Goal: Communication & Community: Connect with others

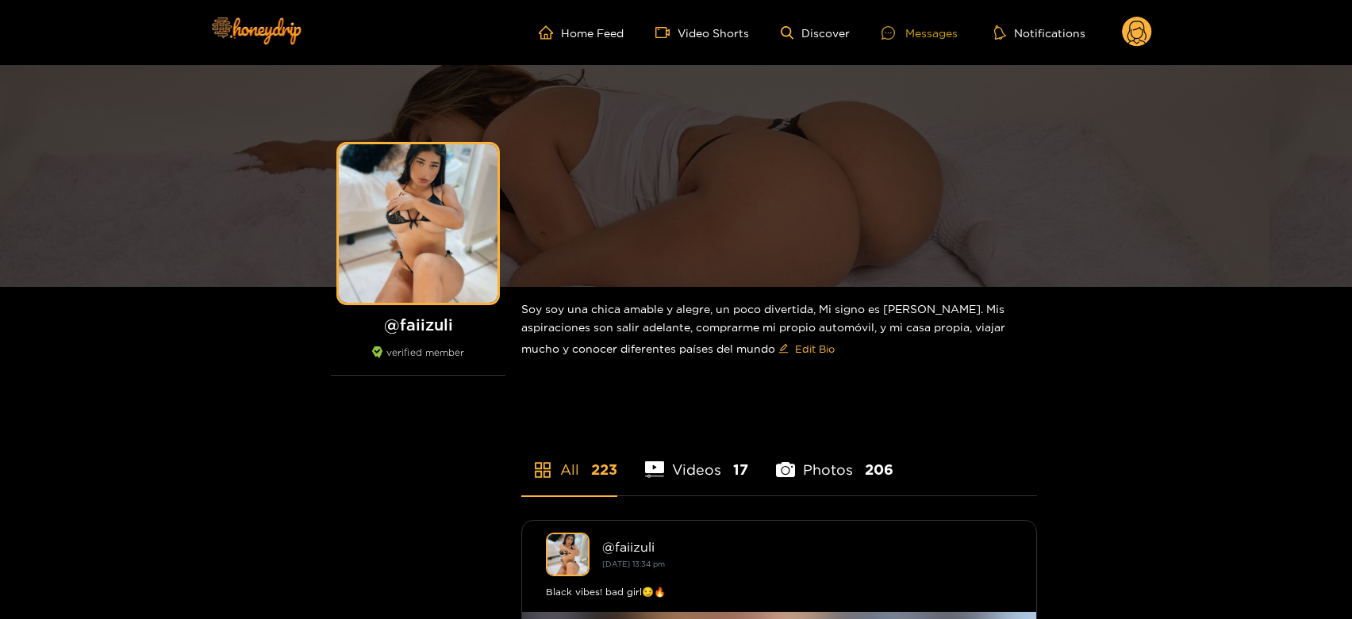
click at [938, 28] on div "Messages" at bounding box center [919, 33] width 76 height 18
click at [930, 33] on div "Messages" at bounding box center [919, 33] width 76 height 18
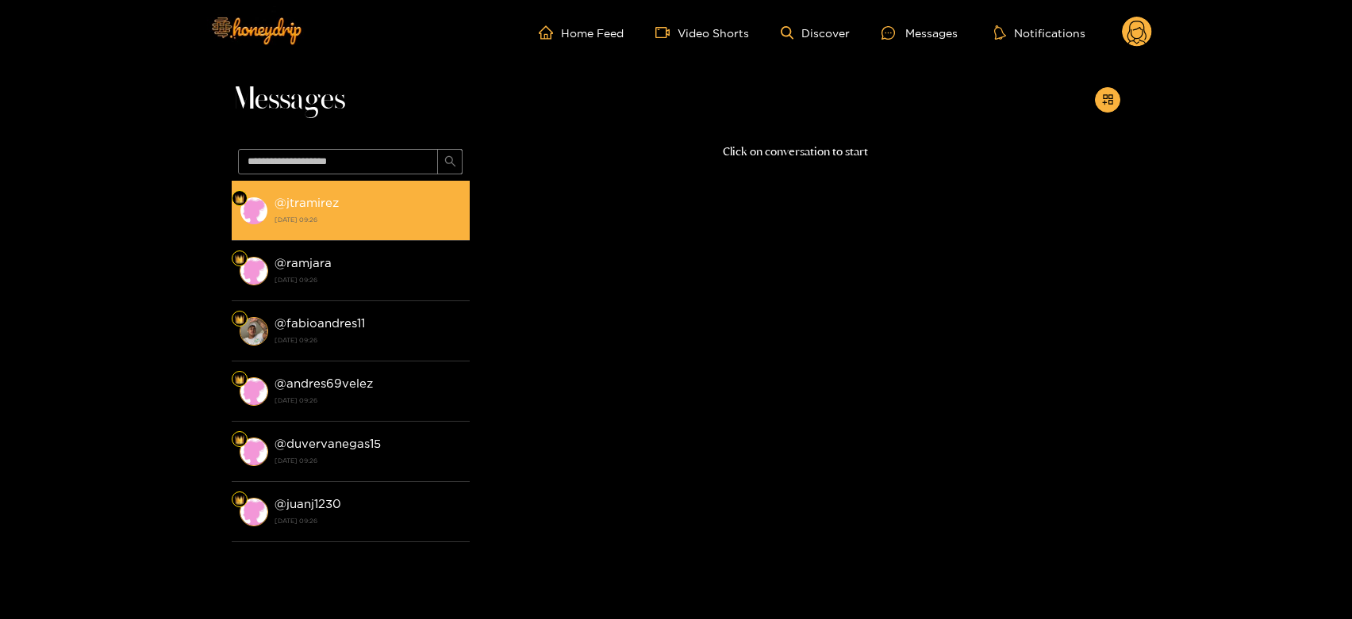
click at [299, 206] on strong "@ jtramirez" at bounding box center [306, 202] width 64 height 13
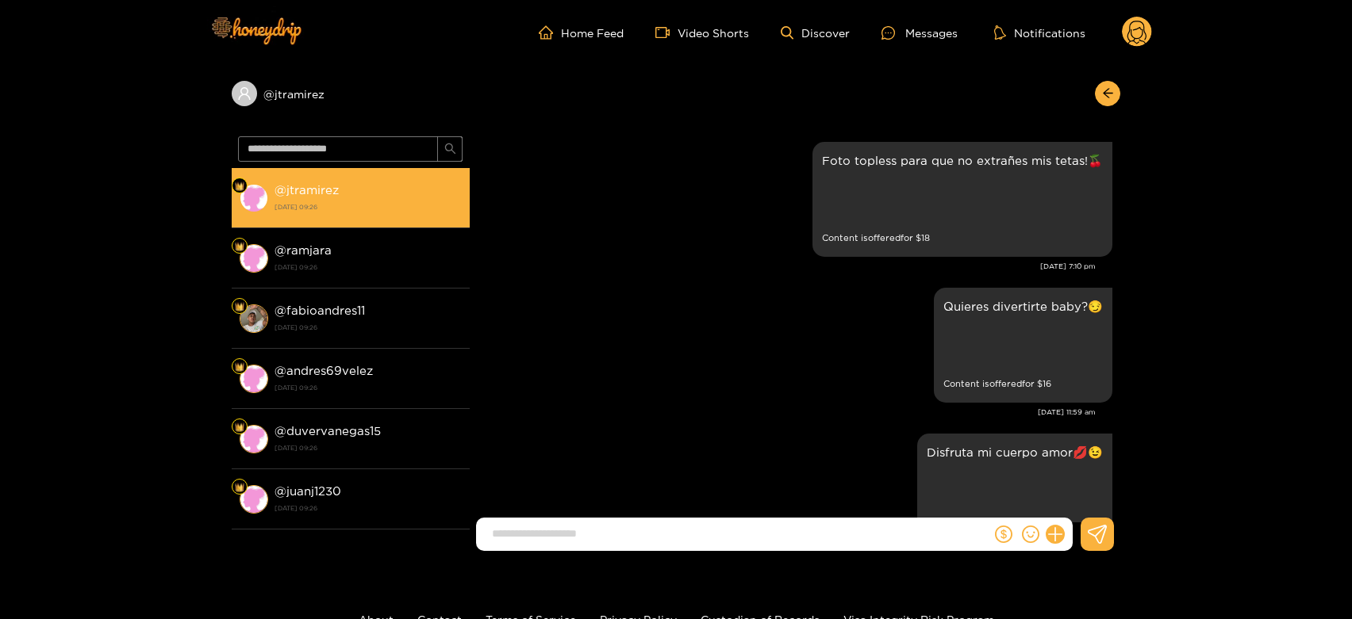
scroll to position [3324, 0]
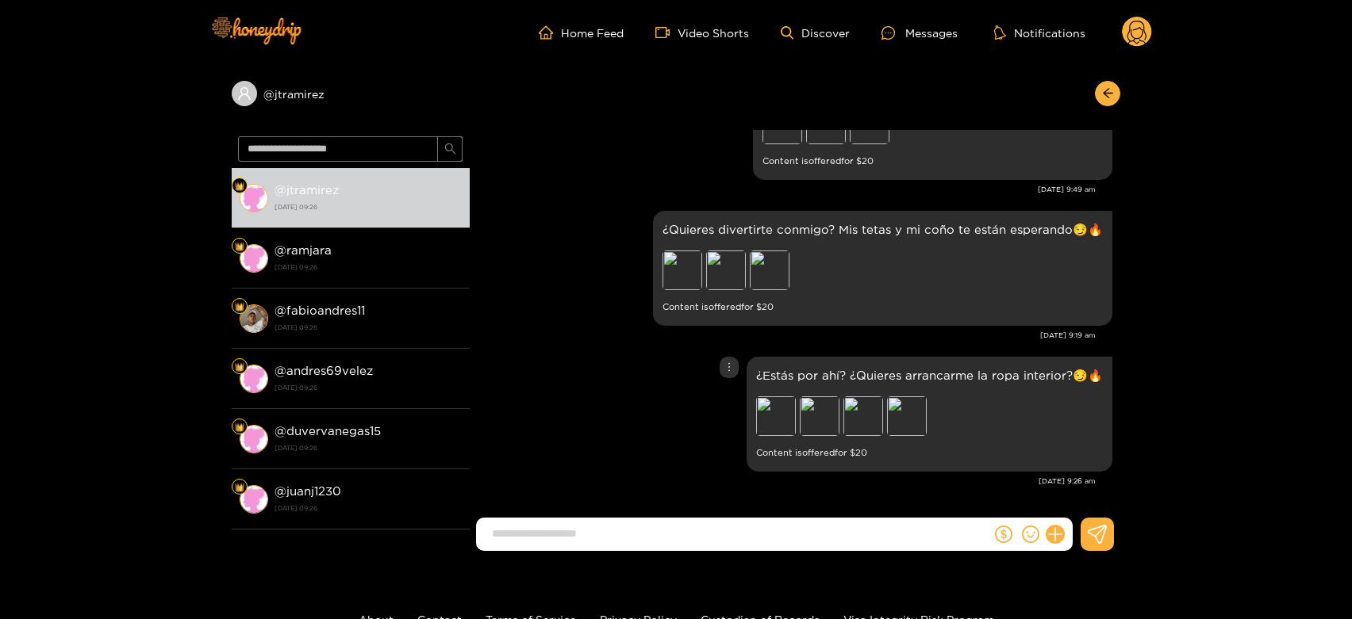
click at [571, 370] on div "¿Estás por ahí? ¿Quieres arrancarme la ropa interior?😏🔥 Preview Preview Preview…" at bounding box center [795, 414] width 635 height 123
click at [717, 270] on div "Preview" at bounding box center [726, 271] width 40 height 40
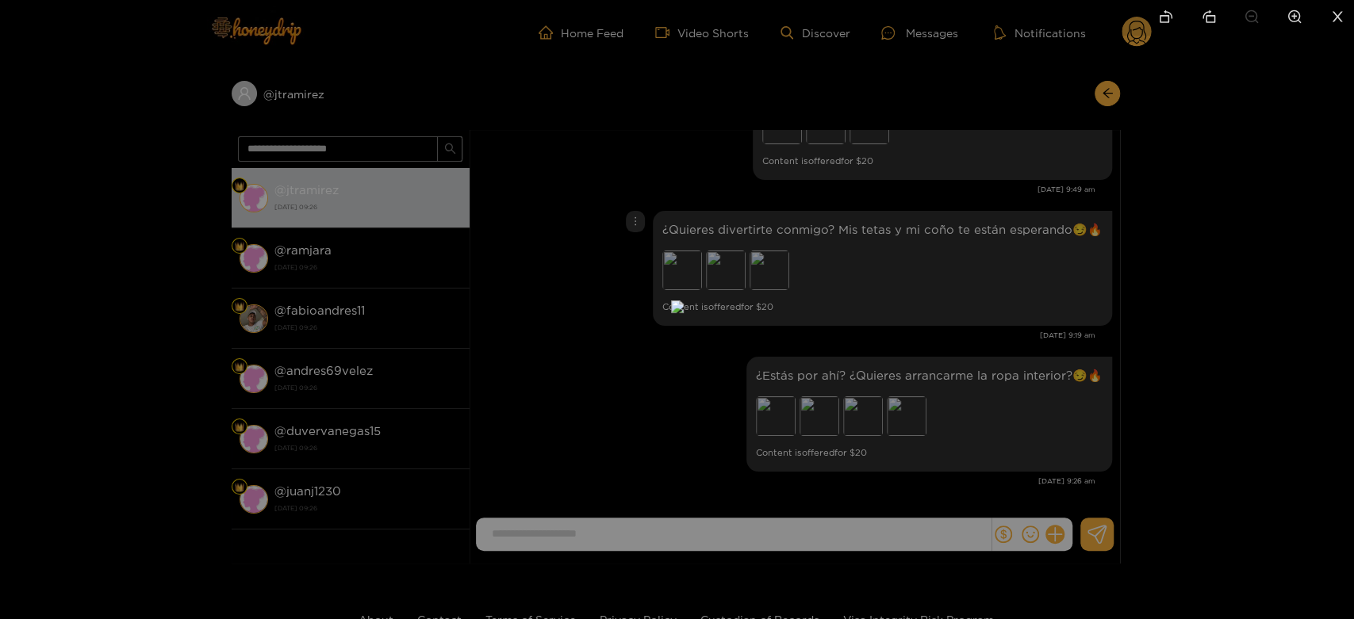
click at [911, 336] on div at bounding box center [677, 309] width 1354 height 619
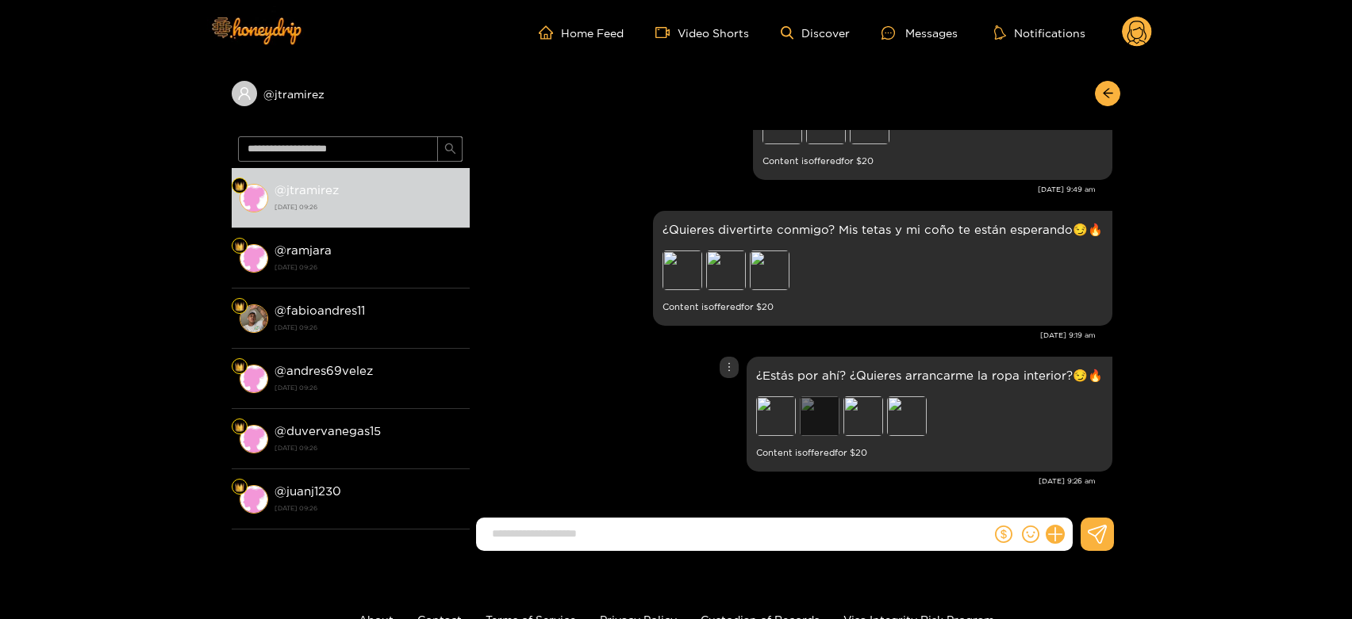
click at [830, 415] on div "Preview" at bounding box center [820, 417] width 40 height 40
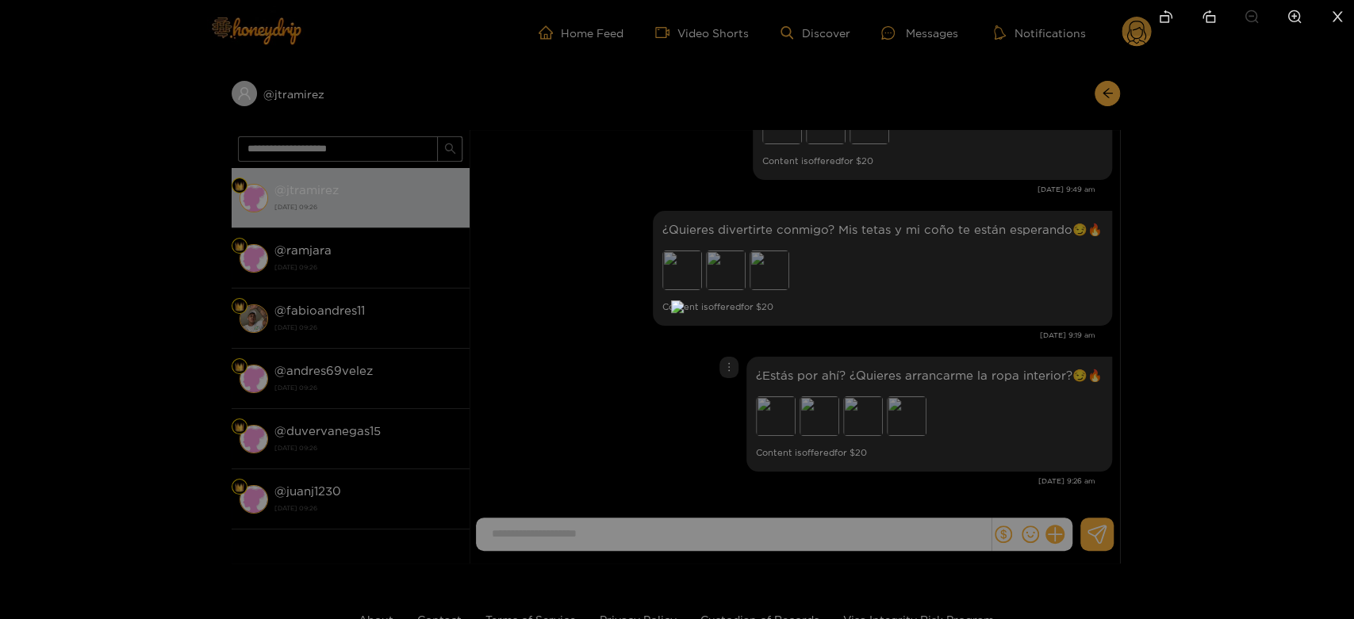
click at [1003, 402] on div at bounding box center [677, 309] width 1354 height 619
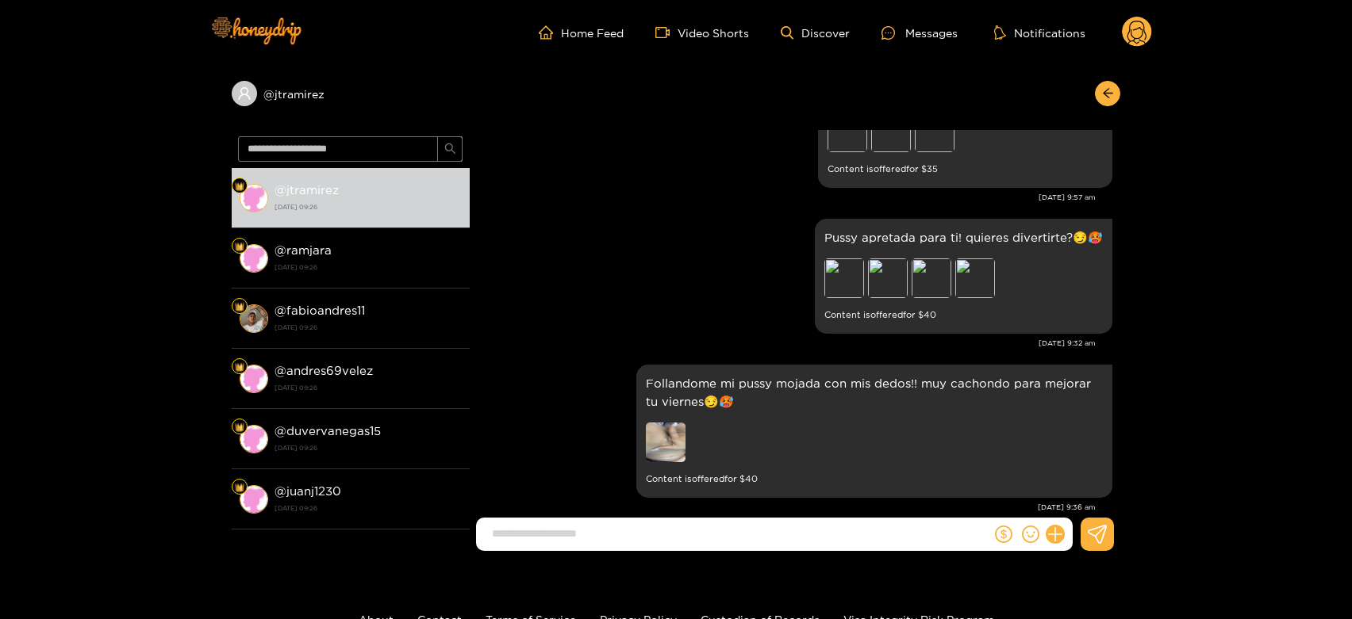
scroll to position [5477, 0]
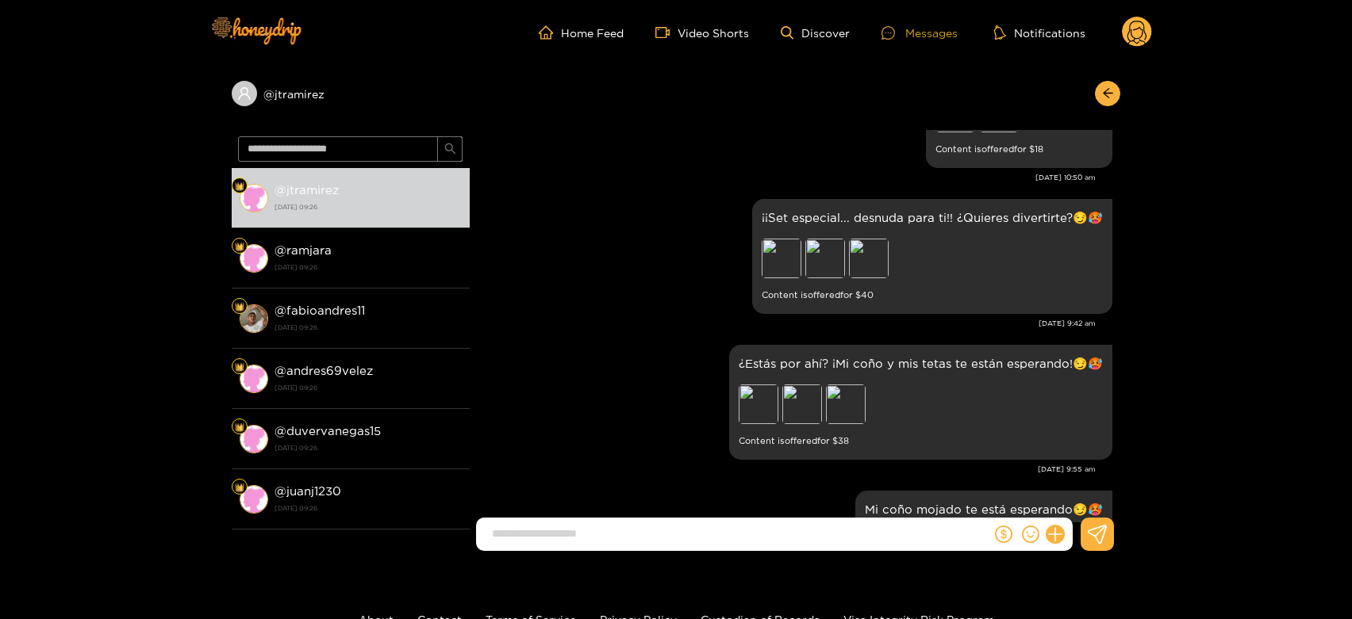
click at [914, 28] on div "Messages" at bounding box center [919, 33] width 76 height 18
click at [558, 29] on span "home" at bounding box center [550, 32] width 22 height 14
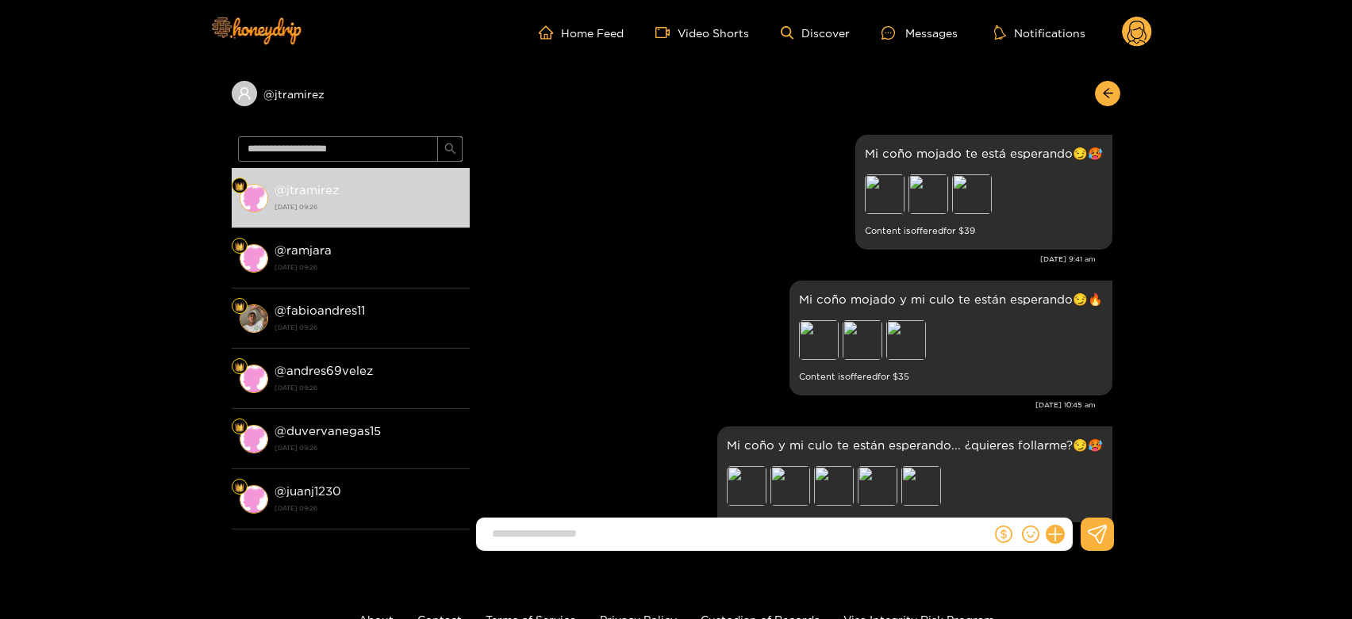
scroll to position [5918, 0]
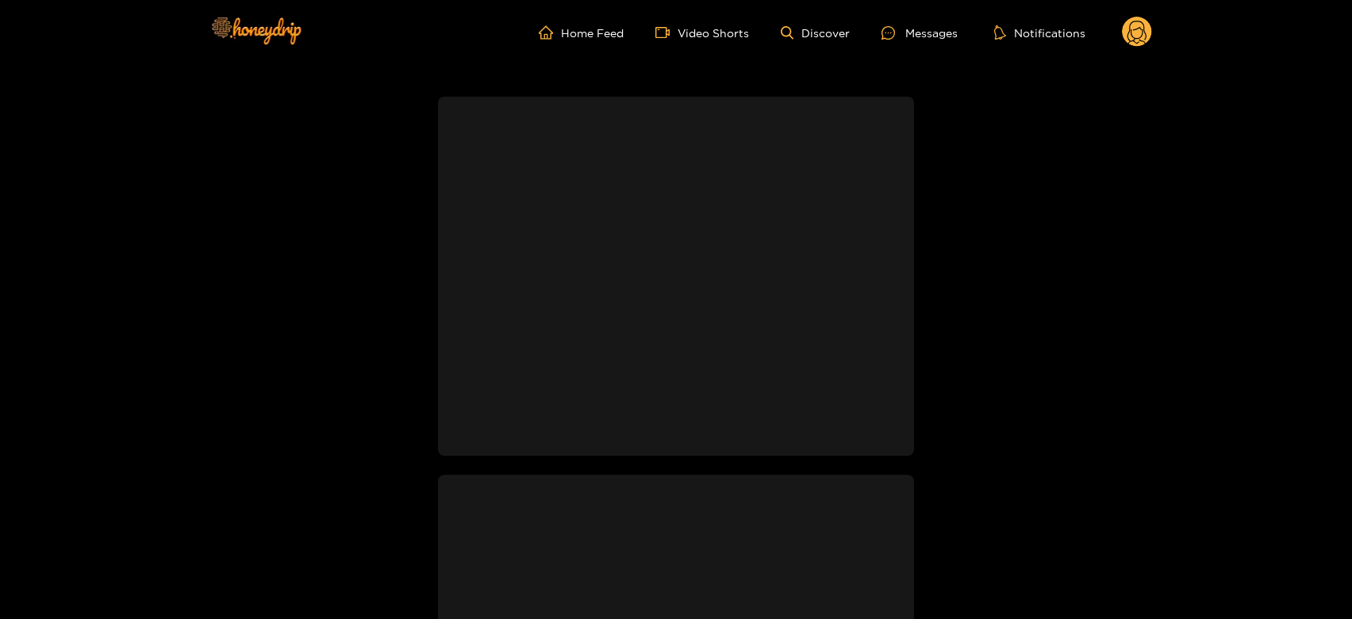
drag, startPoint x: 872, startPoint y: 27, endPoint x: 857, endPoint y: 28, distance: 15.1
click at [872, 28] on ul "Home Feed Video Shorts Discover Messages Notifications" at bounding box center [845, 33] width 613 height 32
click at [842, 28] on link "Discover" at bounding box center [815, 32] width 69 height 13
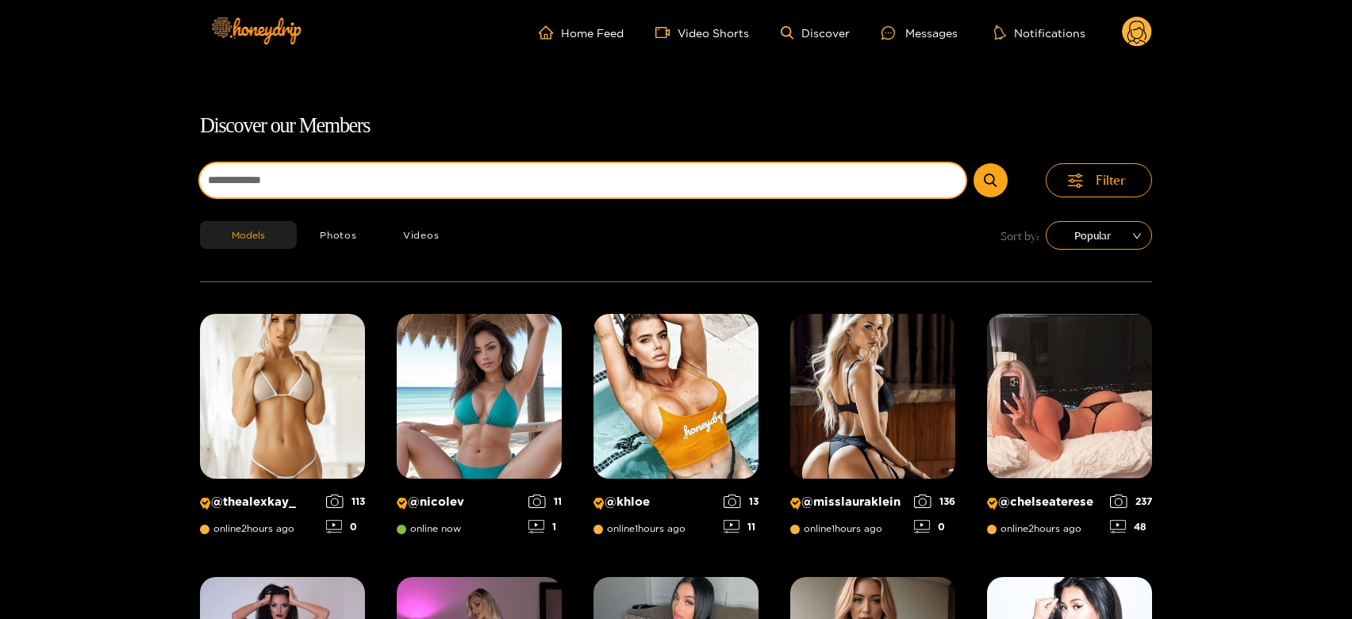
click at [432, 165] on input at bounding box center [582, 180] width 765 height 34
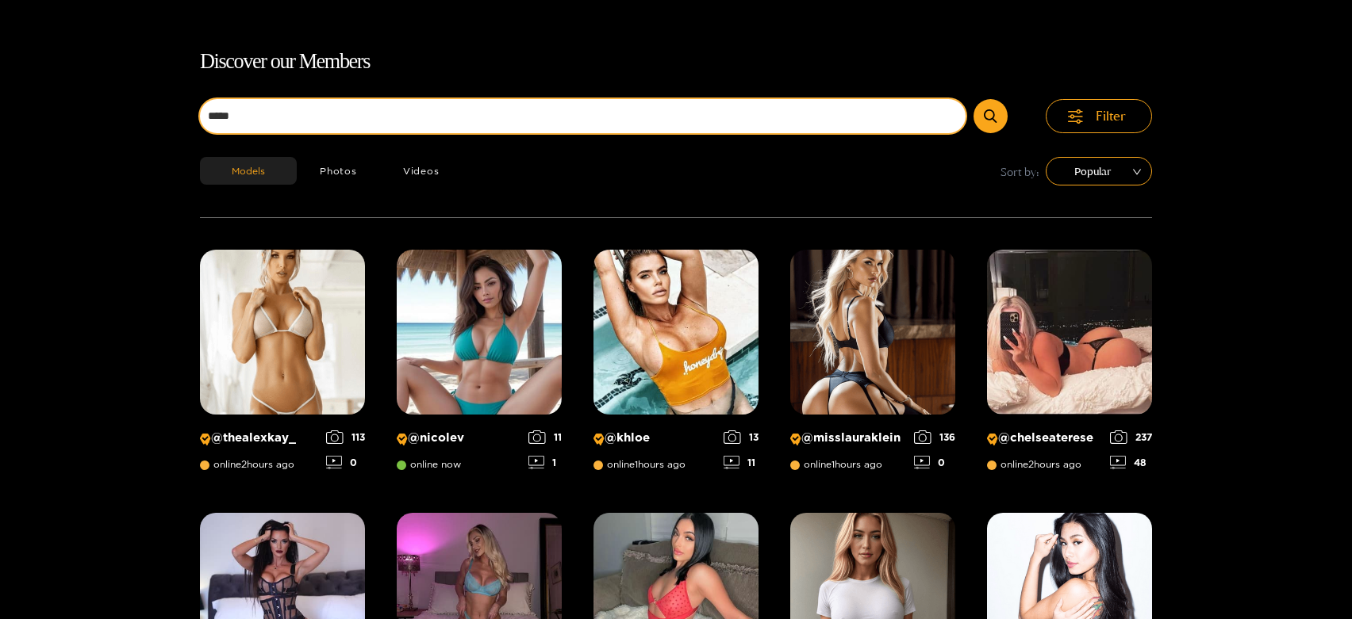
scroll to position [102, 0]
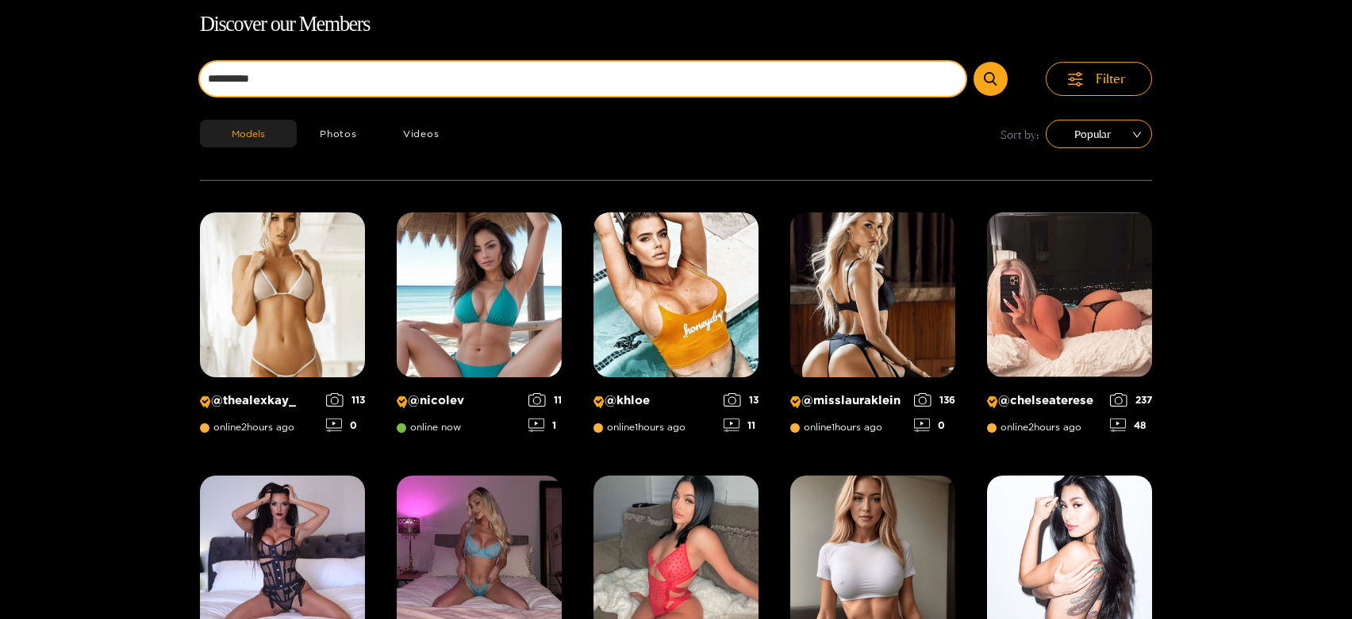
type input "**********"
click at [973, 62] on button "submit" at bounding box center [990, 79] width 34 height 34
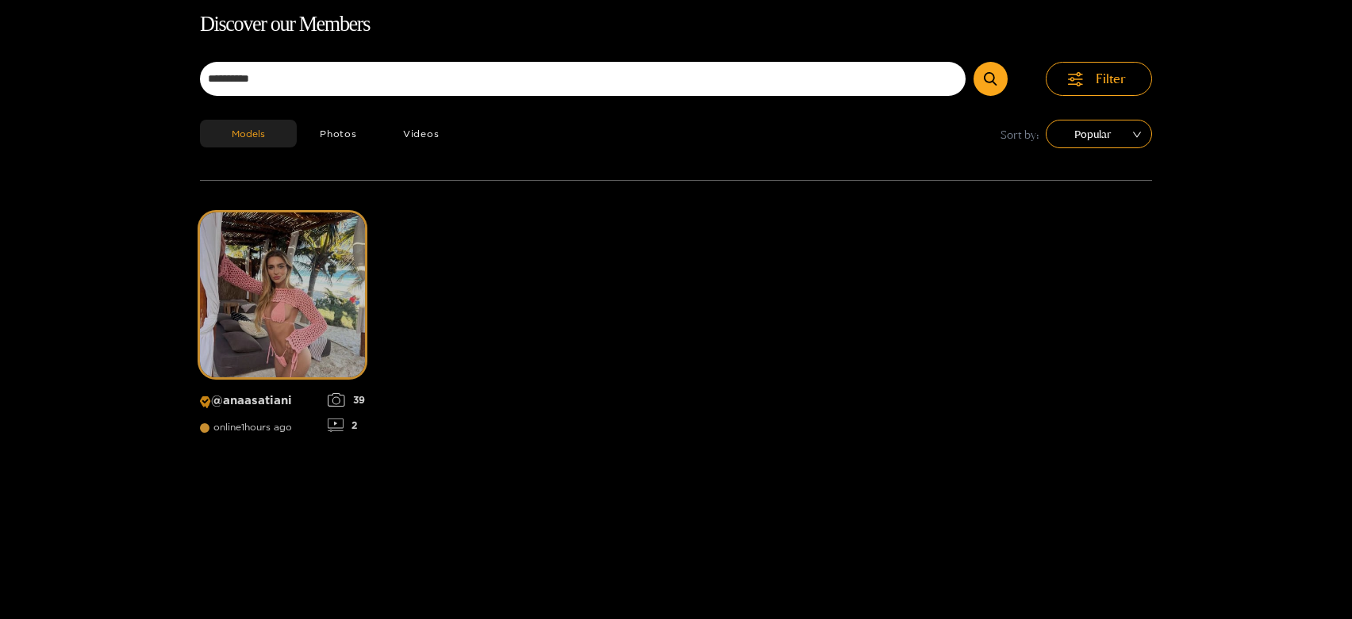
click at [326, 279] on img at bounding box center [282, 295] width 165 height 165
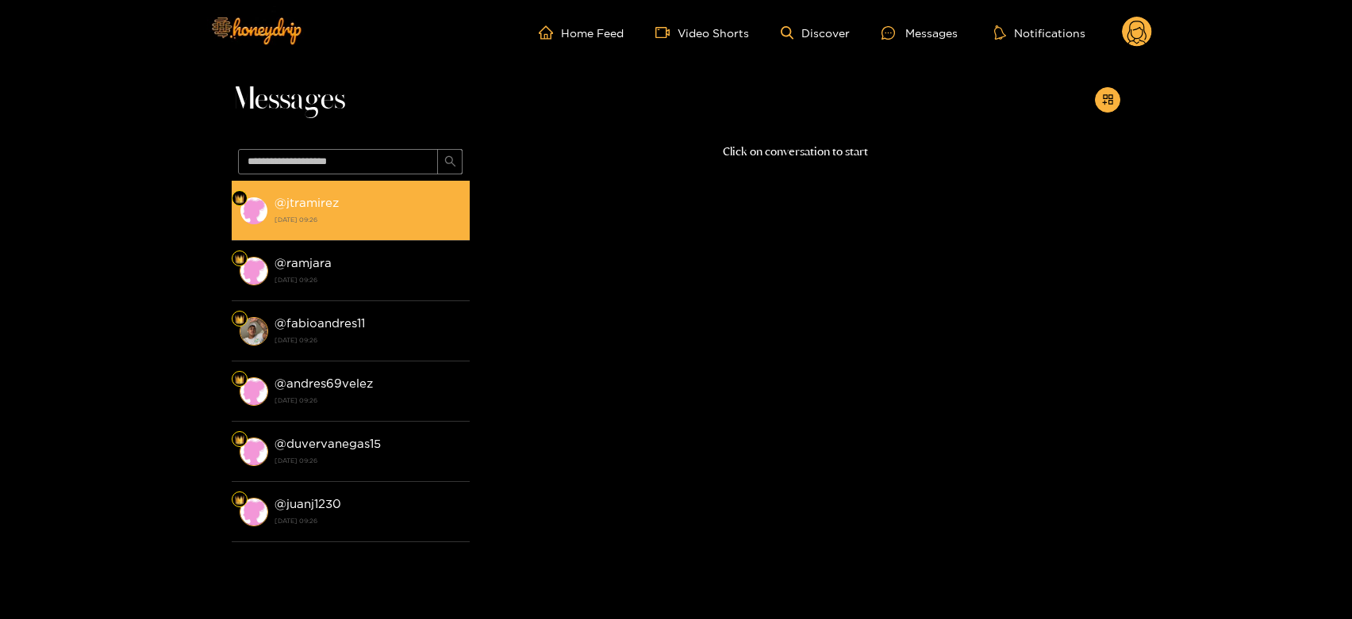
click at [261, 225] on li "@ jtramirez [DATE] 09:26" at bounding box center [351, 211] width 238 height 60
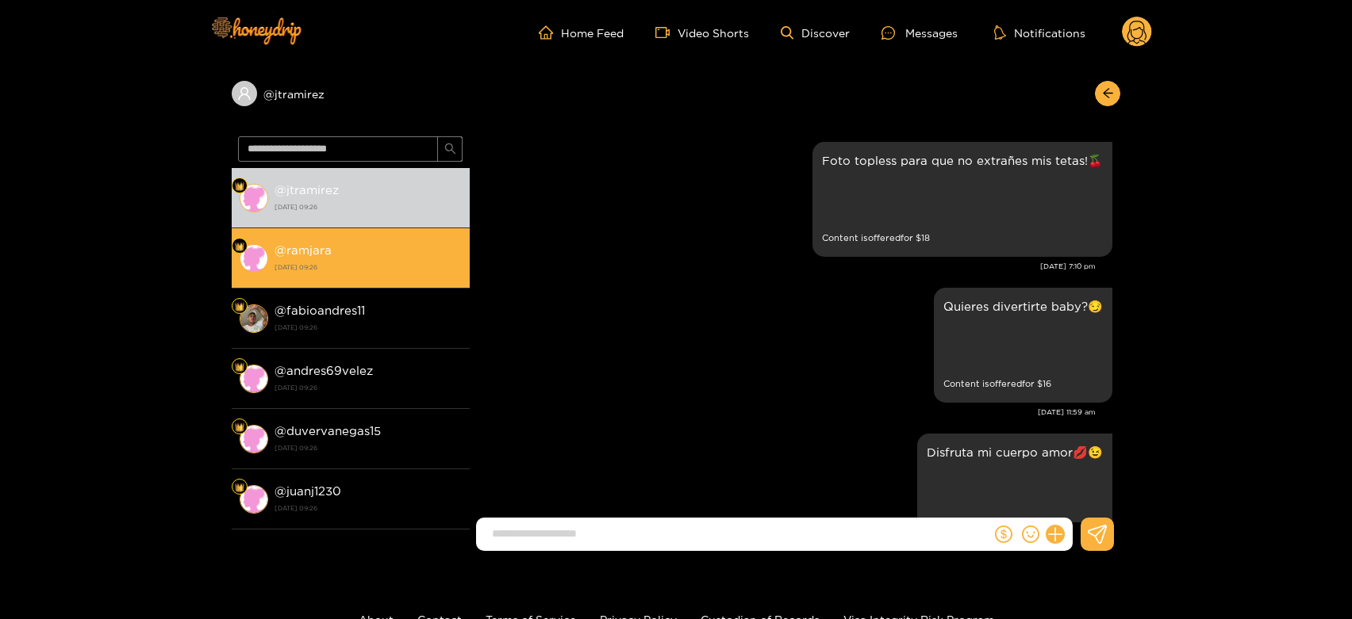
scroll to position [3324, 0]
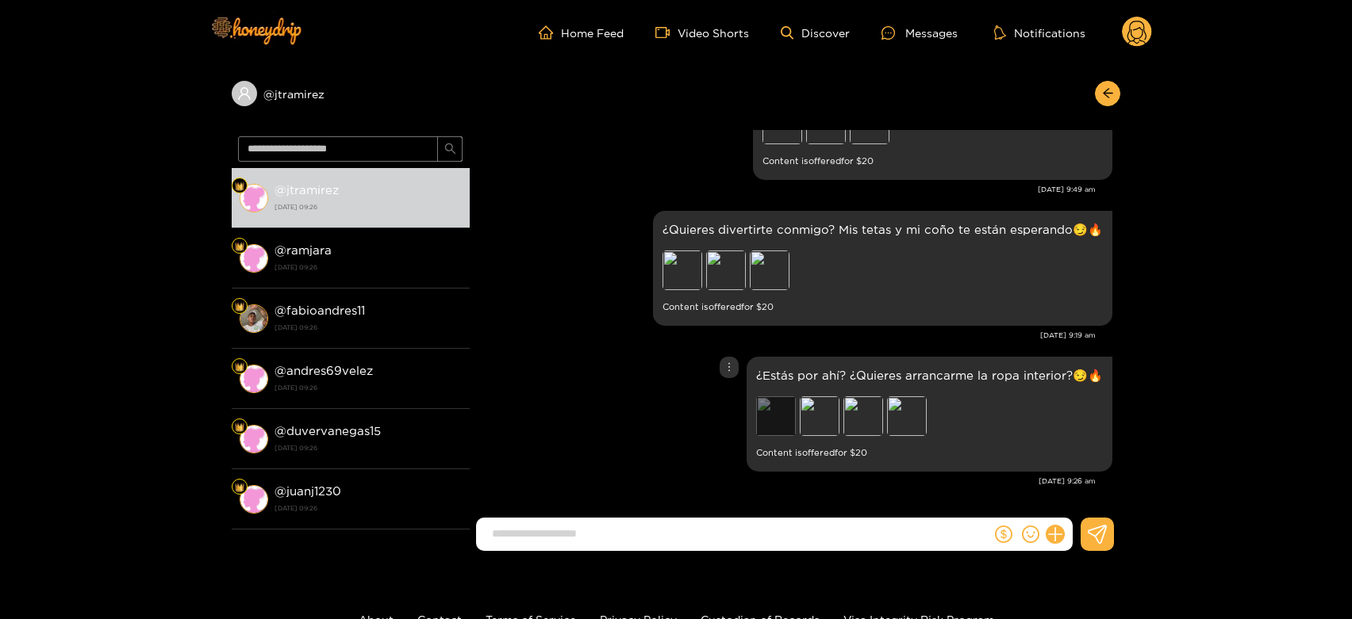
click at [771, 417] on div "Preview" at bounding box center [776, 417] width 40 height 40
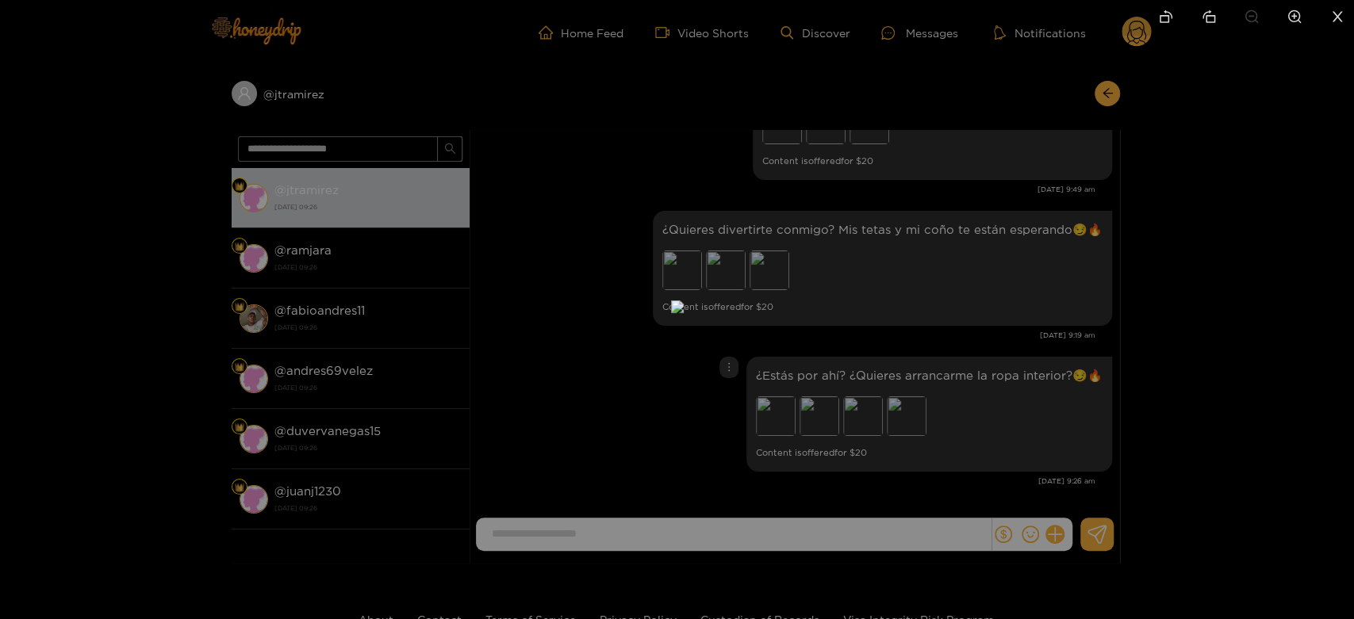
click at [934, 405] on div at bounding box center [677, 309] width 1354 height 619
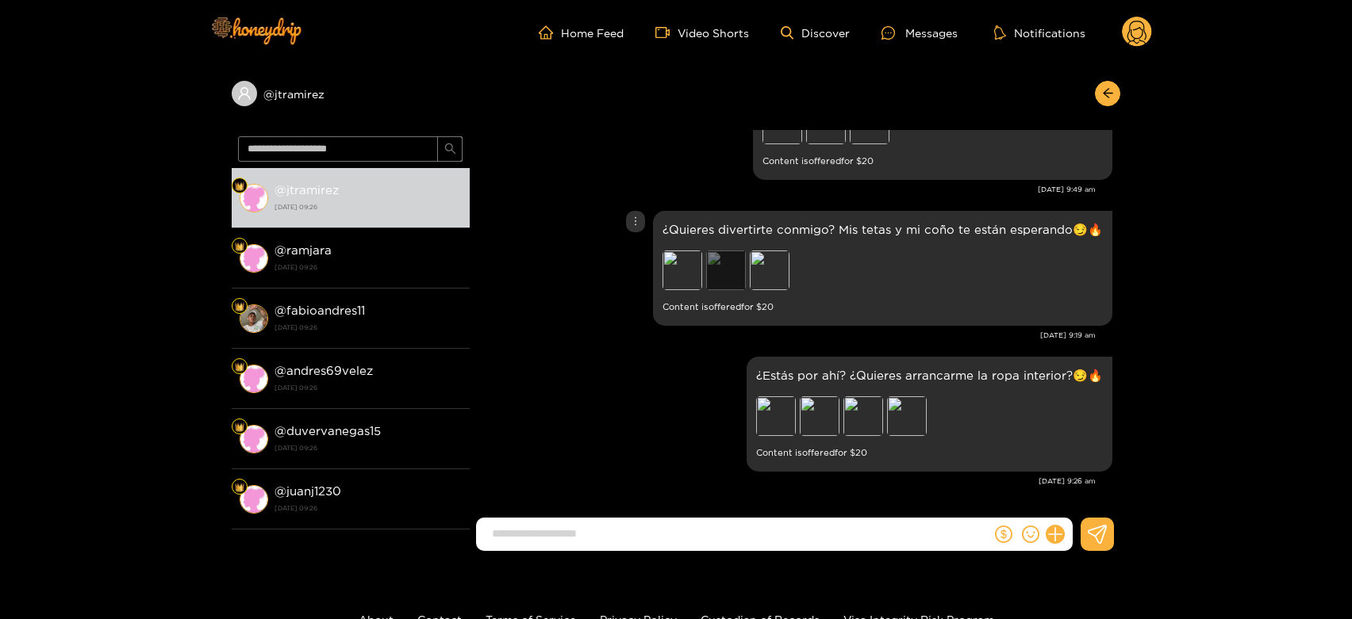
click at [727, 283] on div "Preview" at bounding box center [726, 271] width 40 height 40
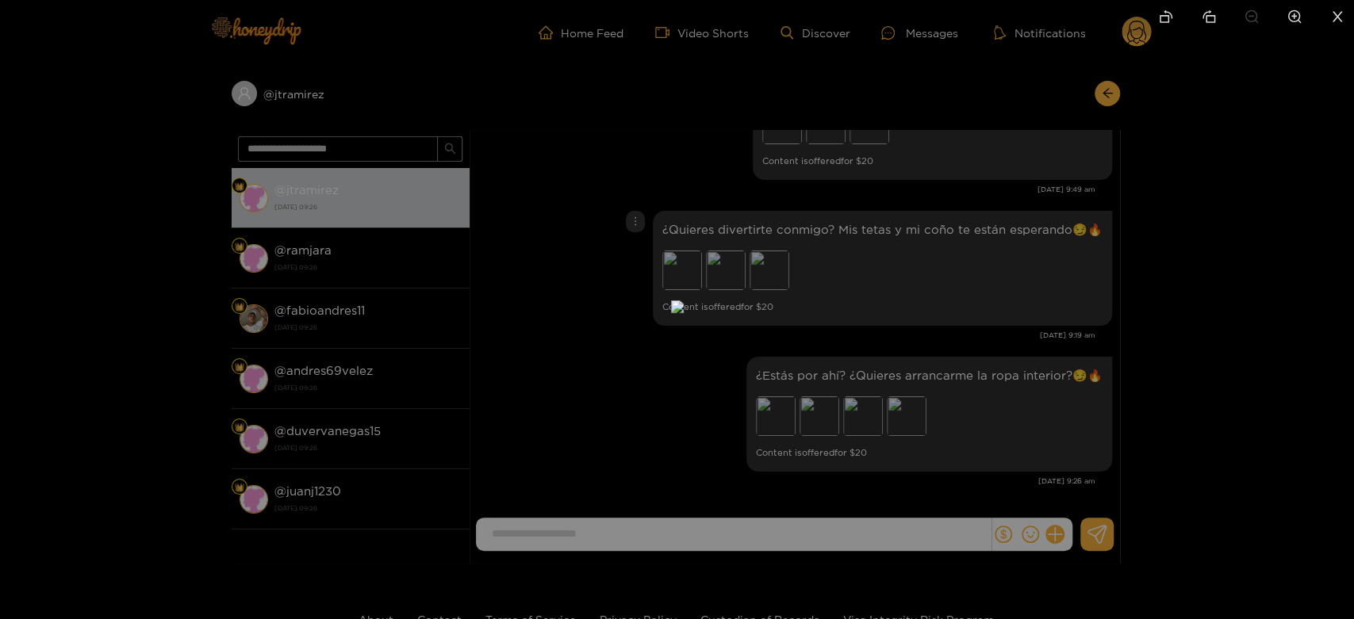
click at [965, 375] on div at bounding box center [677, 309] width 1354 height 619
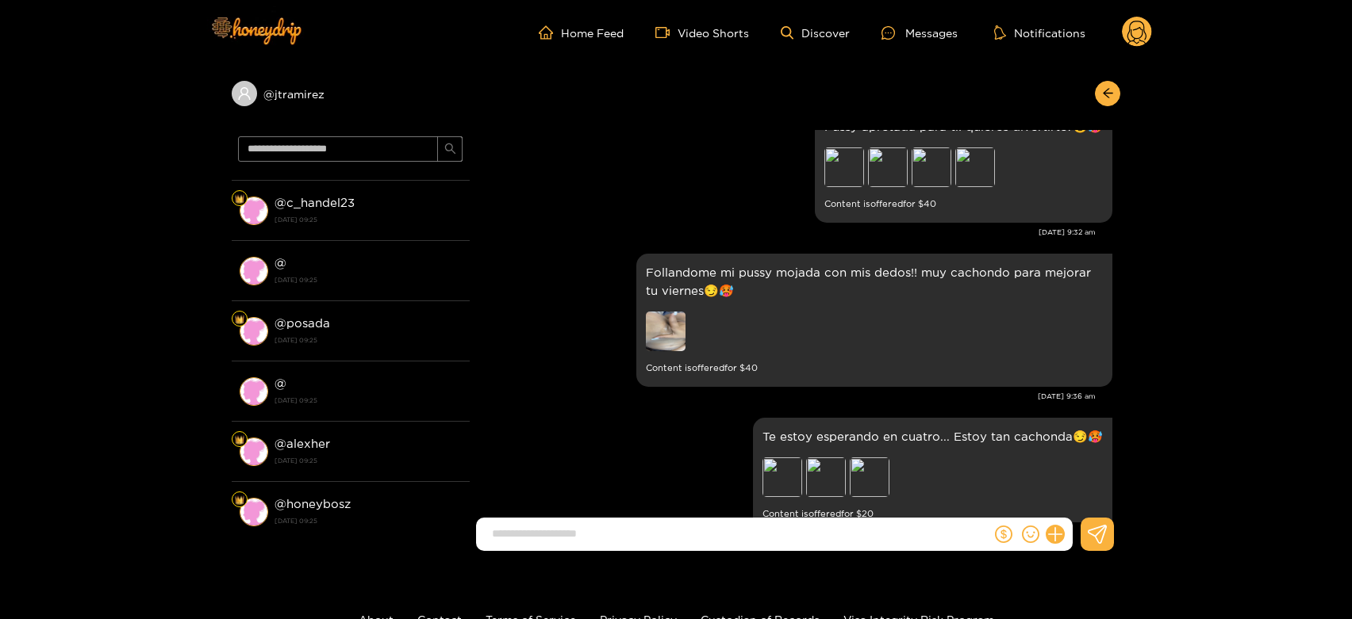
scroll to position [528, 0]
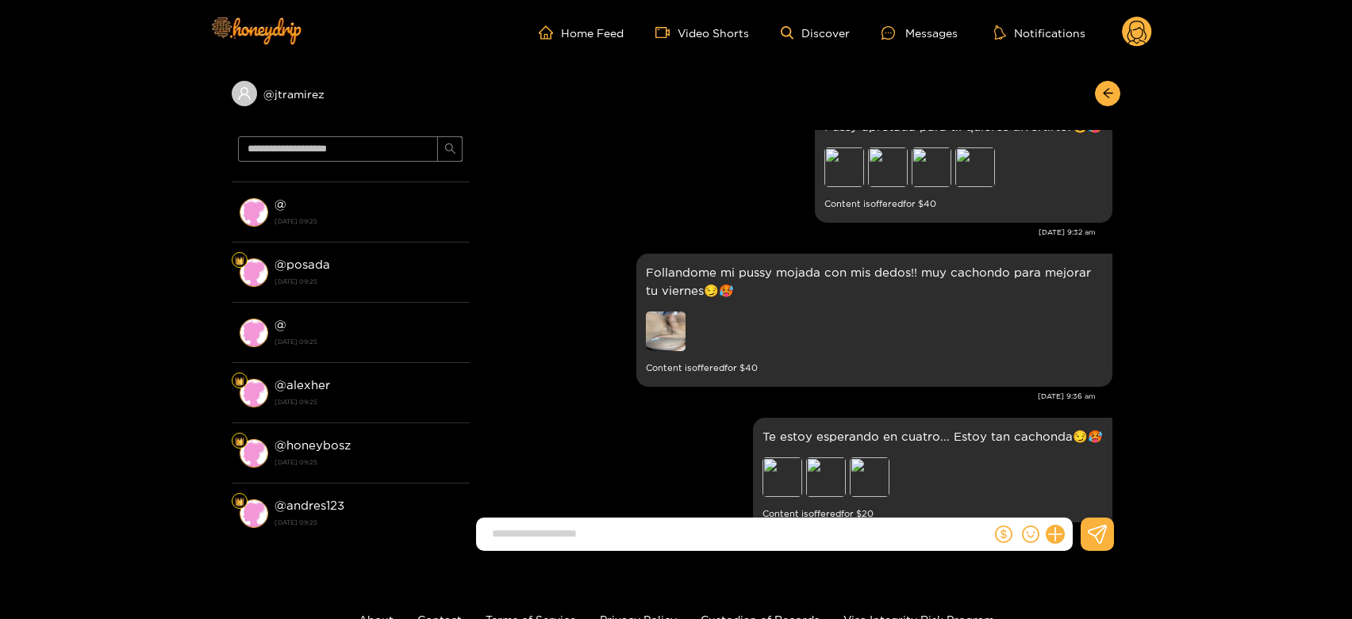
click at [394, 366] on li "@ alexher [DATE] 09:25" at bounding box center [351, 393] width 238 height 60
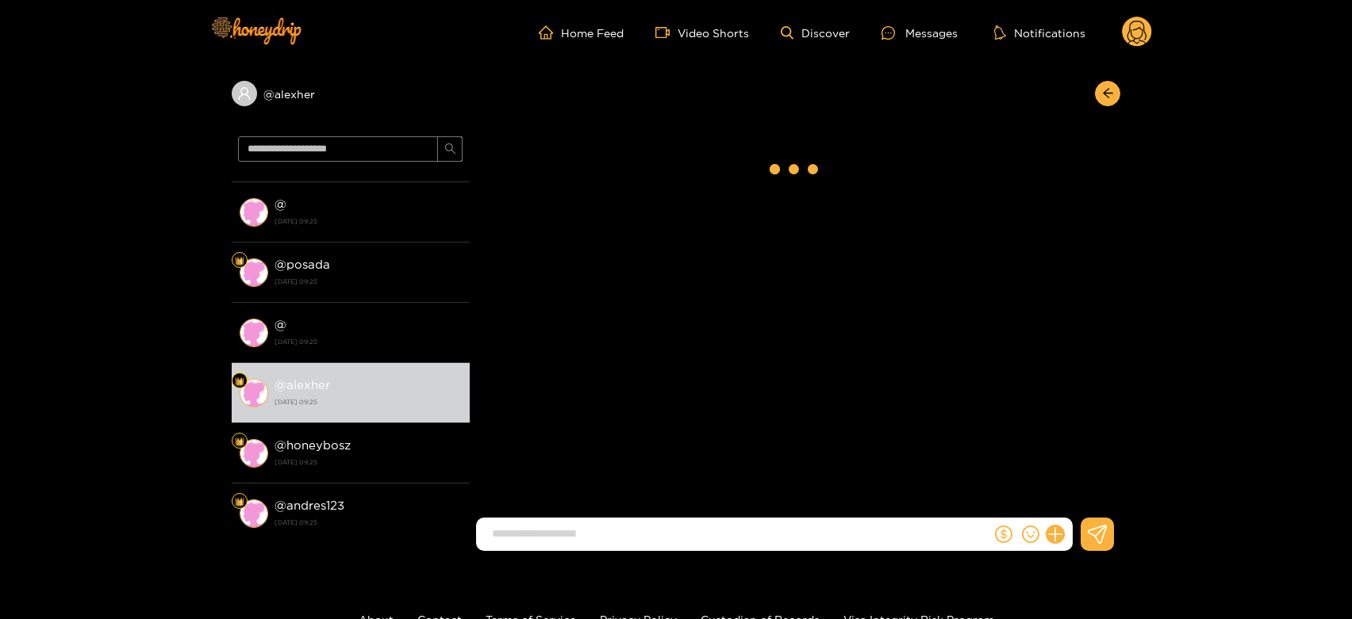
click at [394, 366] on li "@ alexher [DATE] 09:25" at bounding box center [351, 393] width 238 height 60
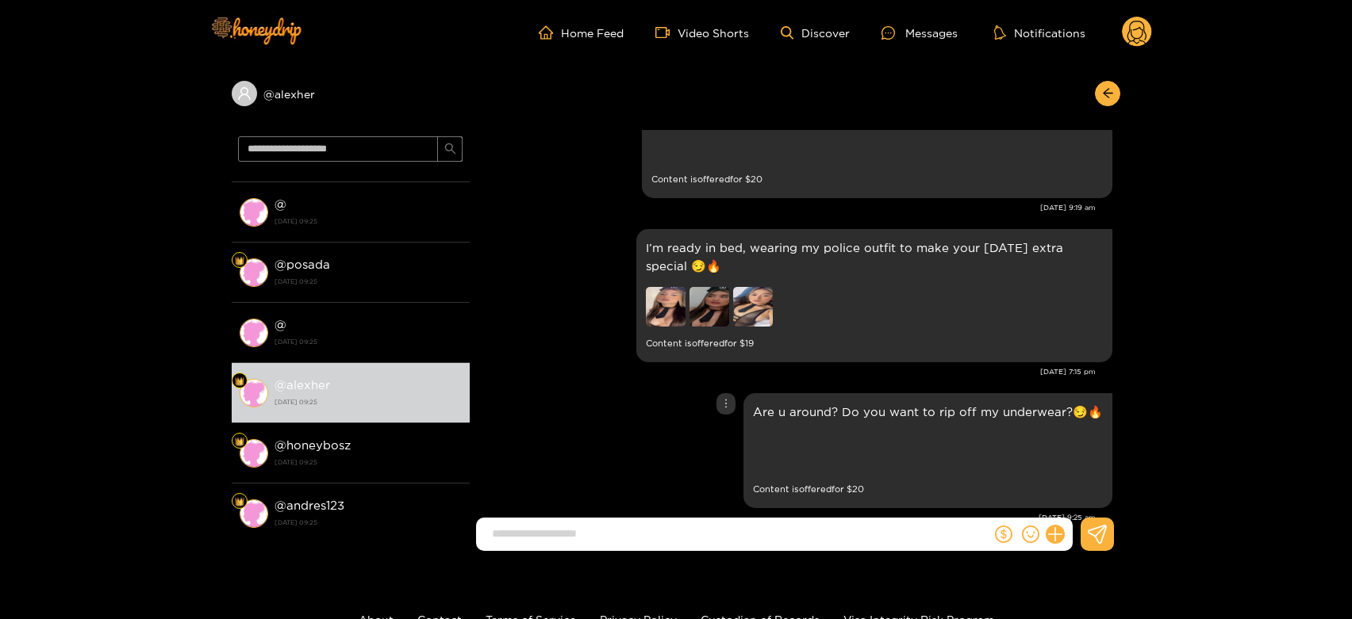
scroll to position [3273, 0]
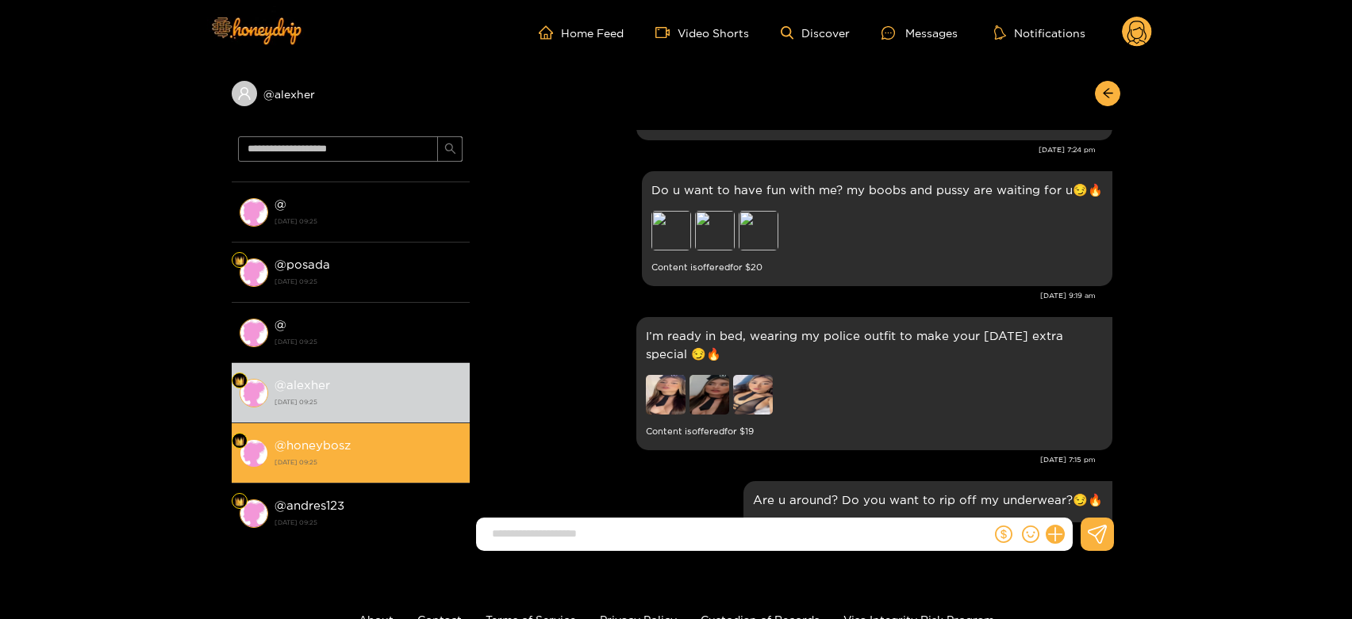
click at [352, 443] on div "@ honeybosz [DATE] 09:25" at bounding box center [367, 453] width 187 height 36
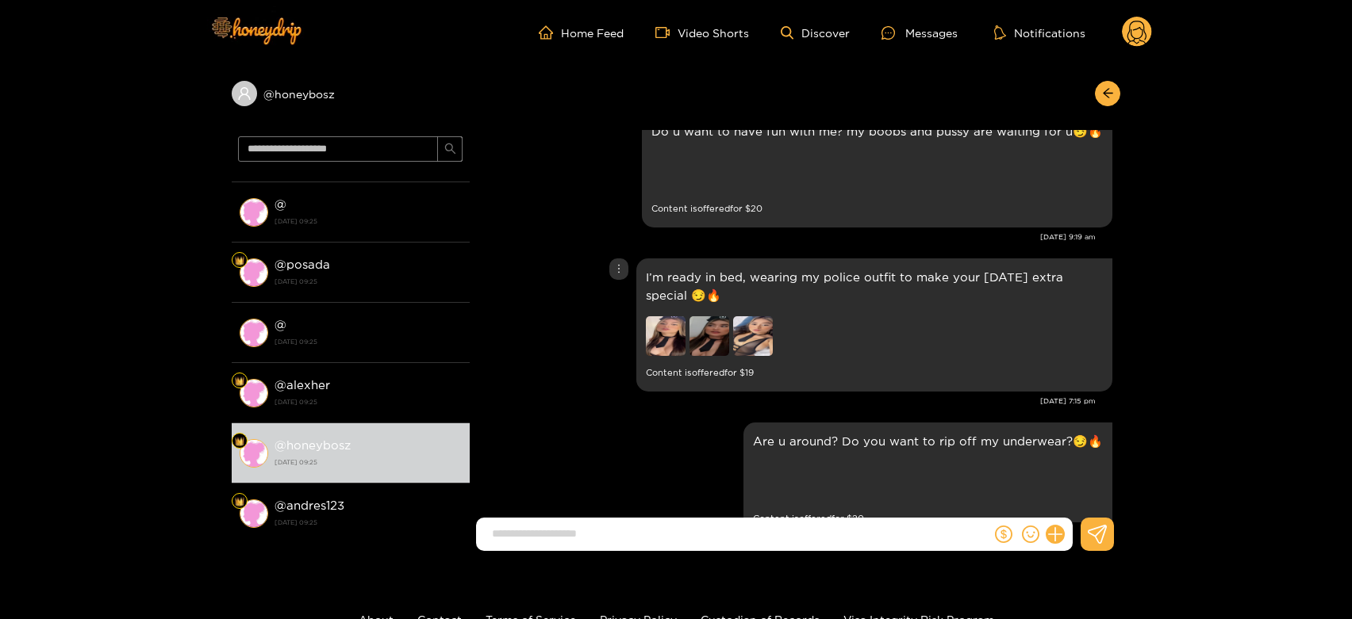
scroll to position [3361, 0]
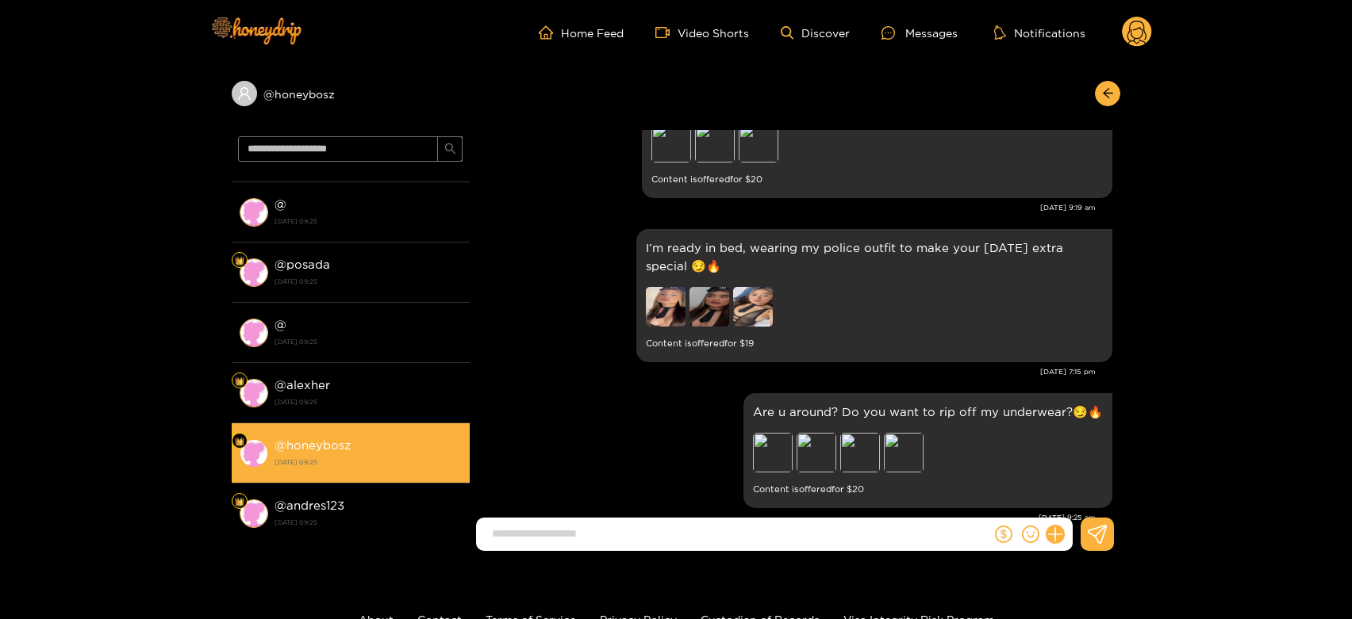
drag, startPoint x: 360, startPoint y: 469, endPoint x: 360, endPoint y: 478, distance: 9.5
click at [360, 471] on li "@ honeybosz [DATE] 09:25" at bounding box center [351, 454] width 238 height 60
click at [360, 478] on li "@ honeybosz [DATE] 09:25" at bounding box center [351, 454] width 238 height 60
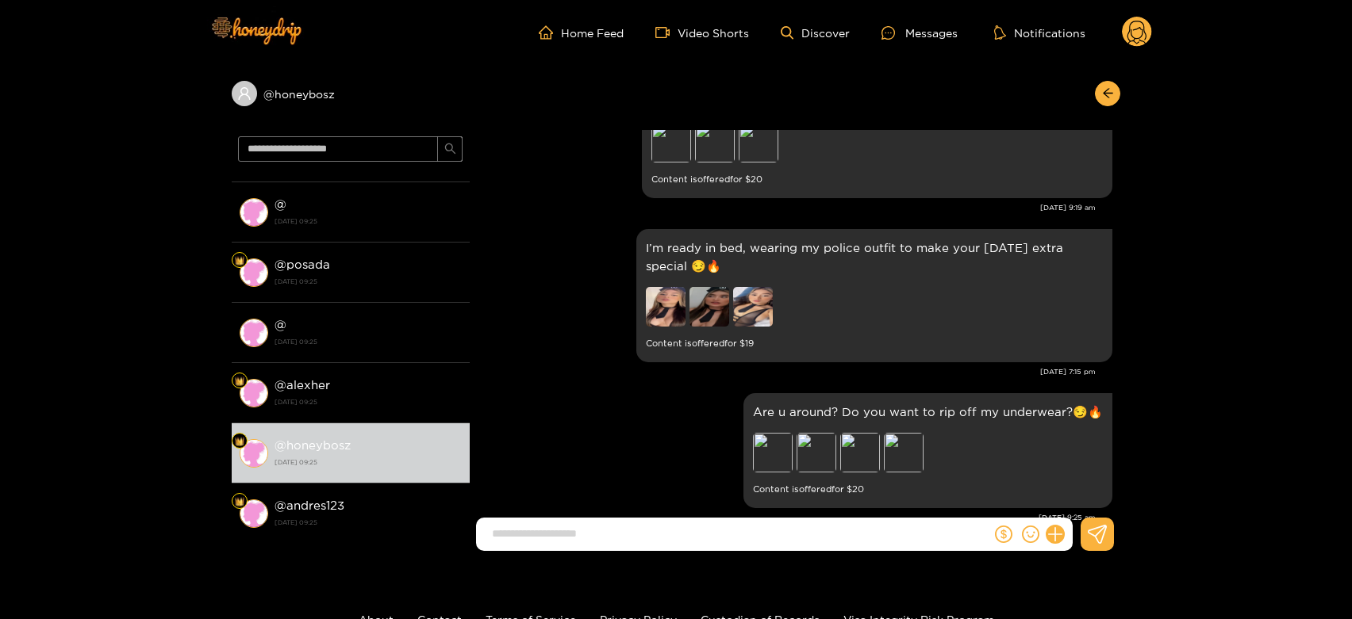
click at [1149, 23] on circle at bounding box center [1137, 32] width 30 height 30
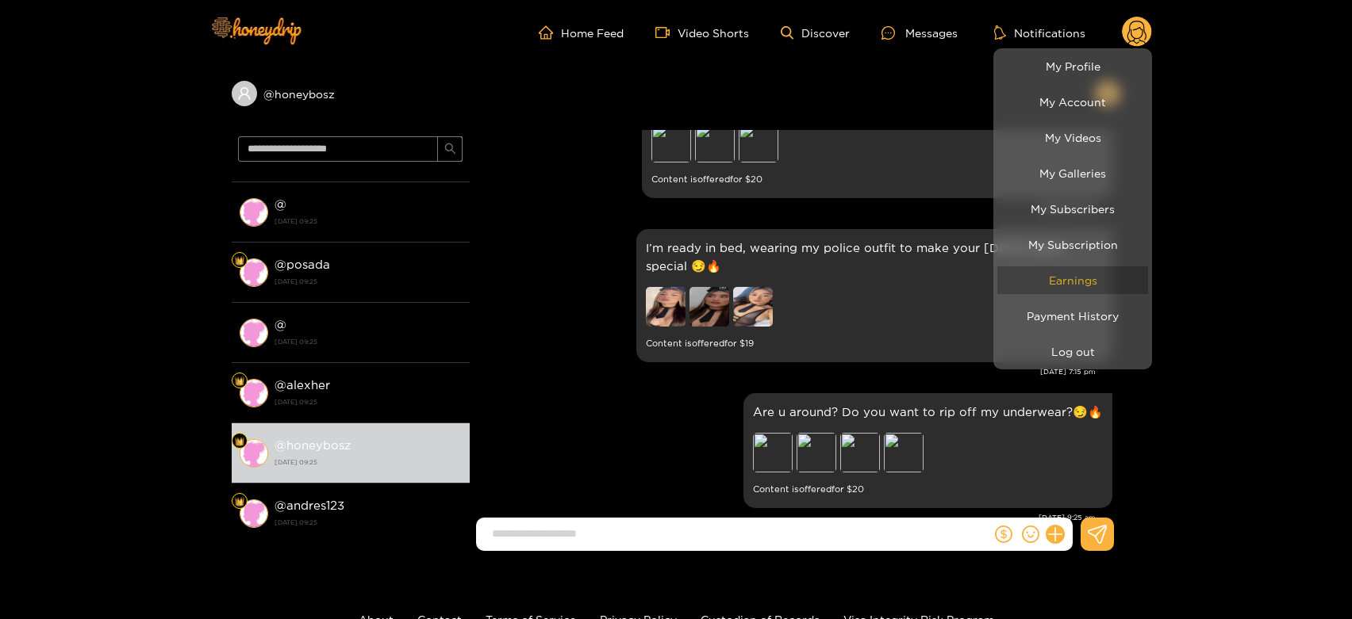
click at [1087, 280] on link "Earnings" at bounding box center [1072, 281] width 151 height 28
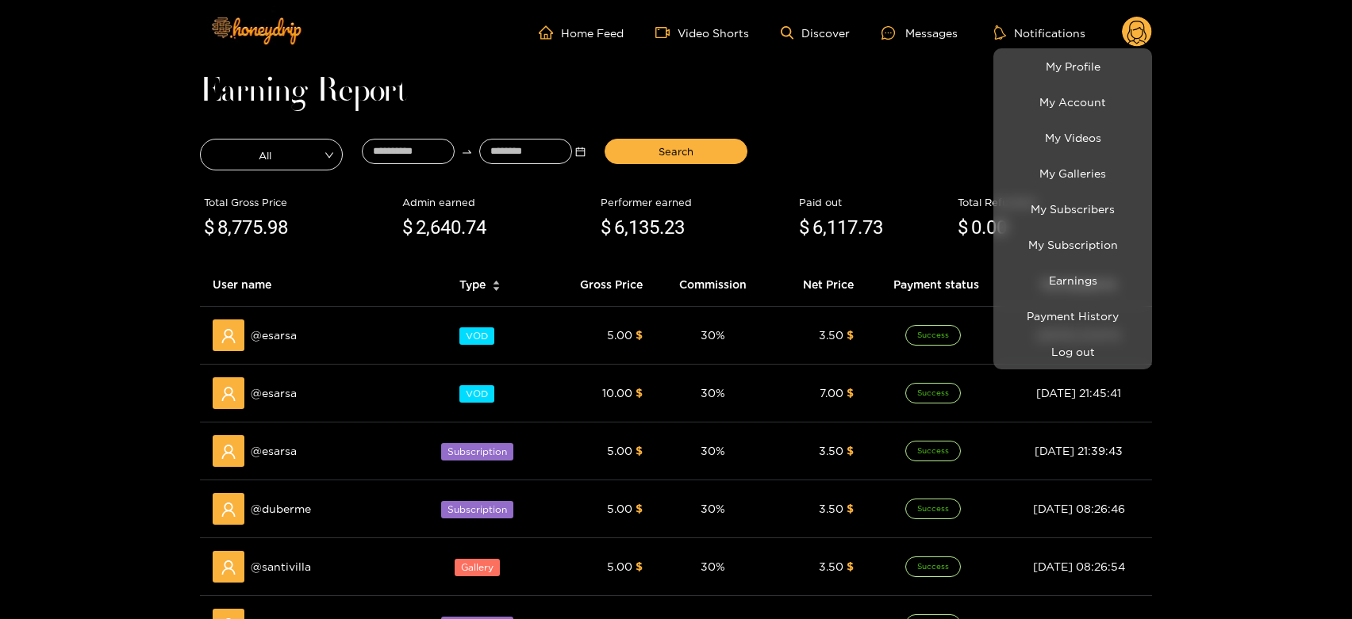
click at [277, 328] on div at bounding box center [676, 309] width 1352 height 619
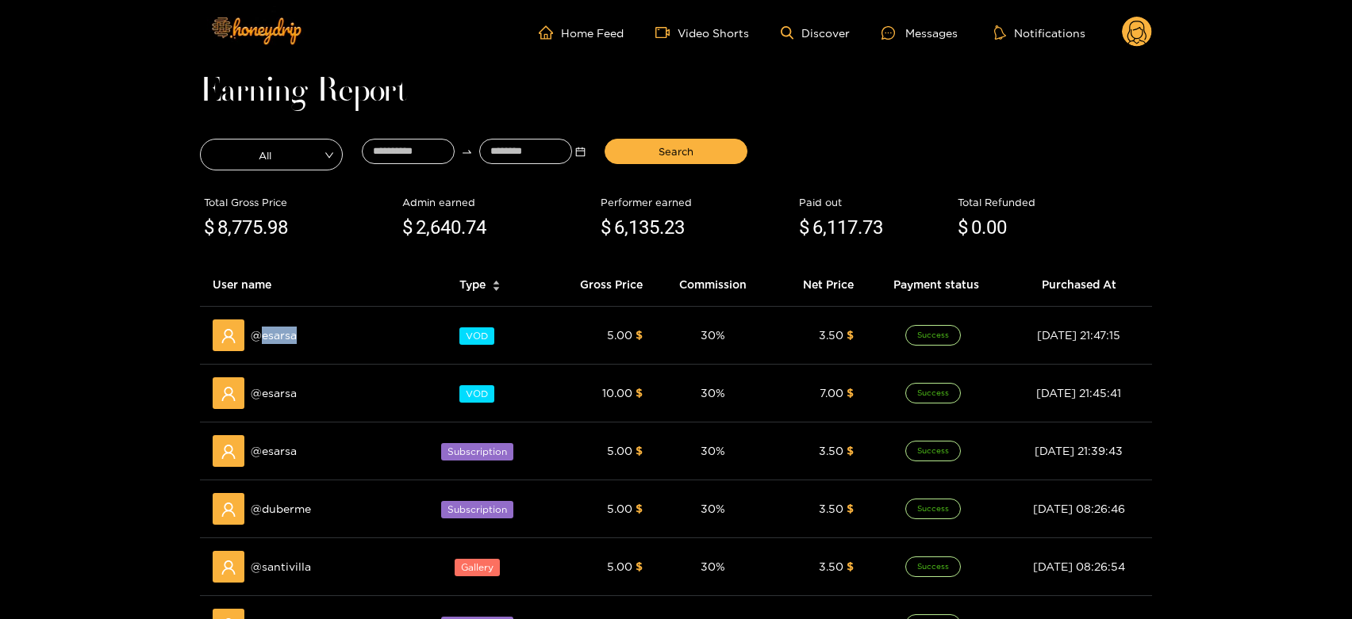
click at [277, 328] on span "@ esarsa" at bounding box center [274, 335] width 46 height 17
copy span "esarsa"
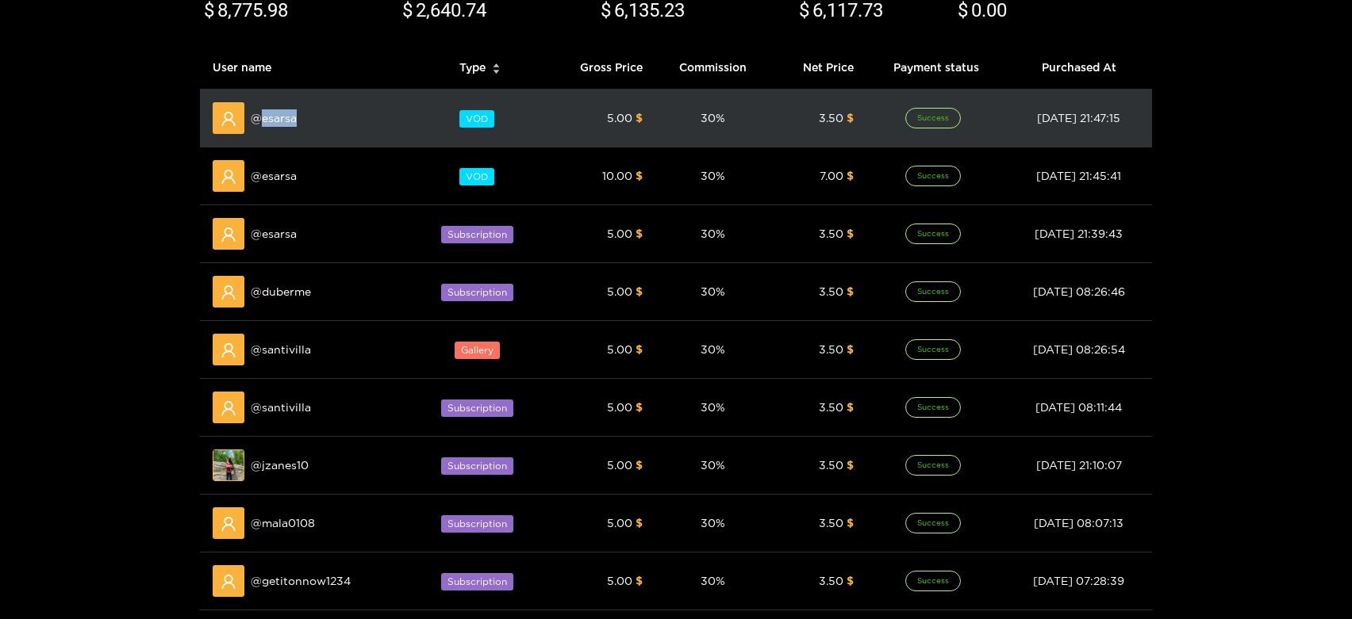
scroll to position [264, 0]
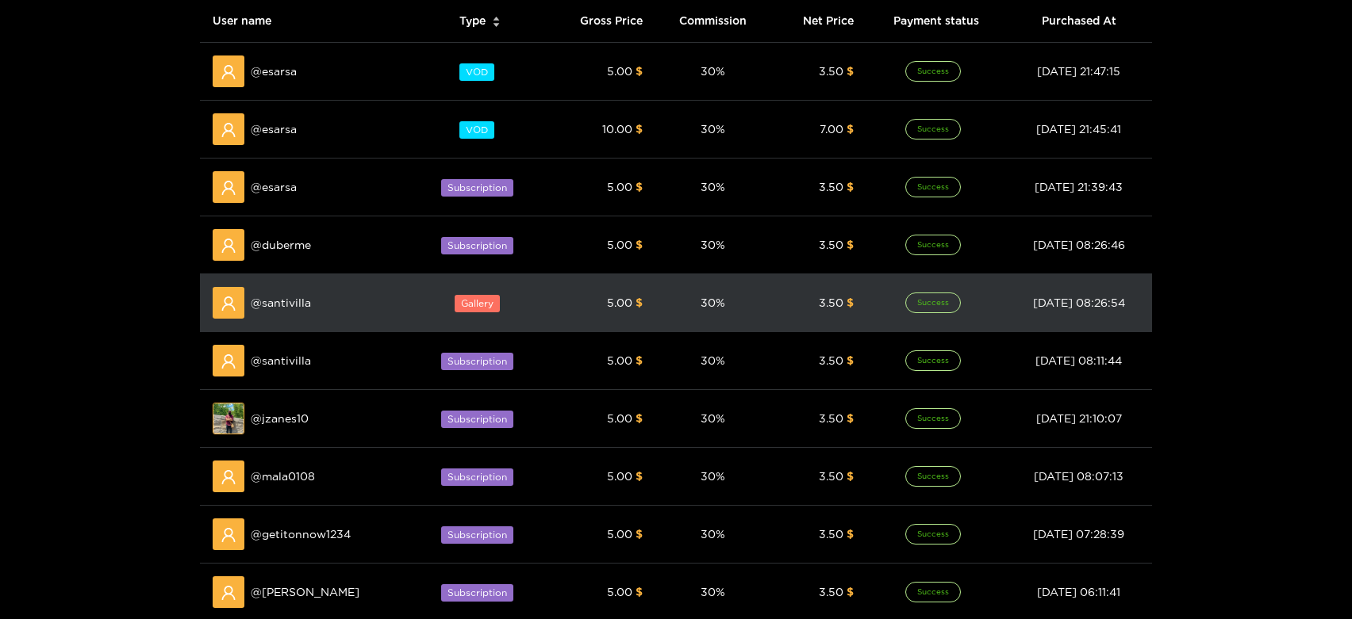
click at [285, 311] on div "@ santivilla" at bounding box center [308, 303] width 190 height 32
copy span "santivilla"
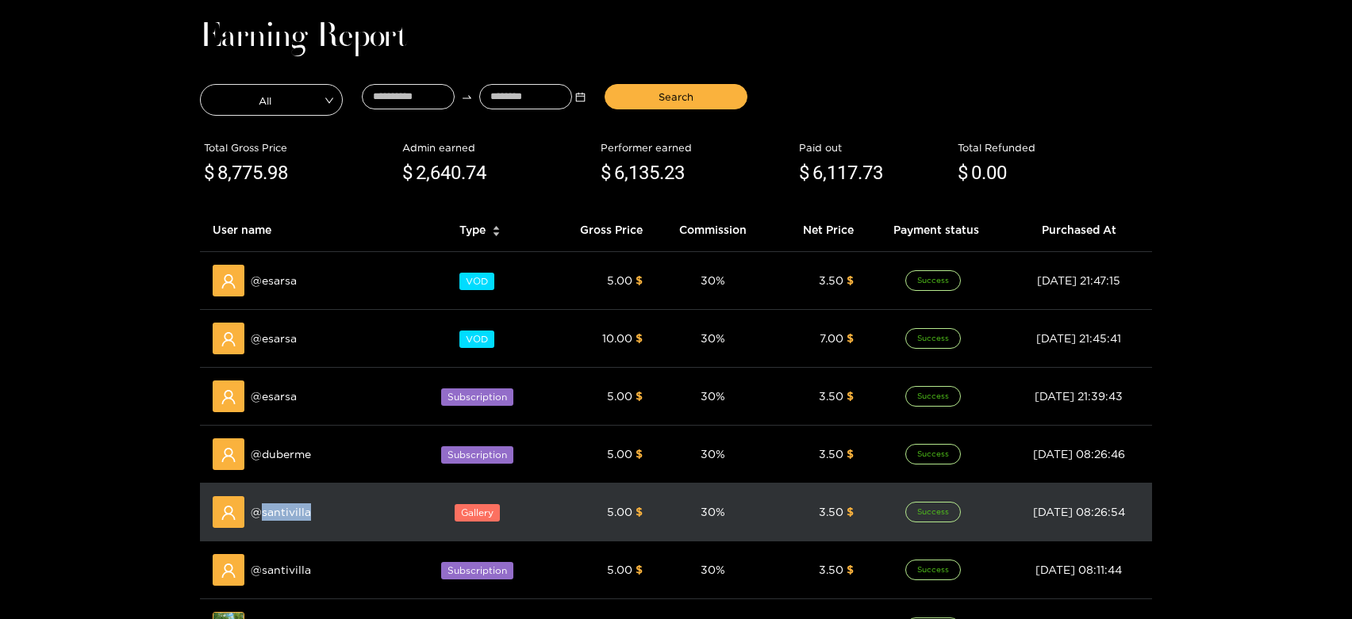
scroll to position [0, 0]
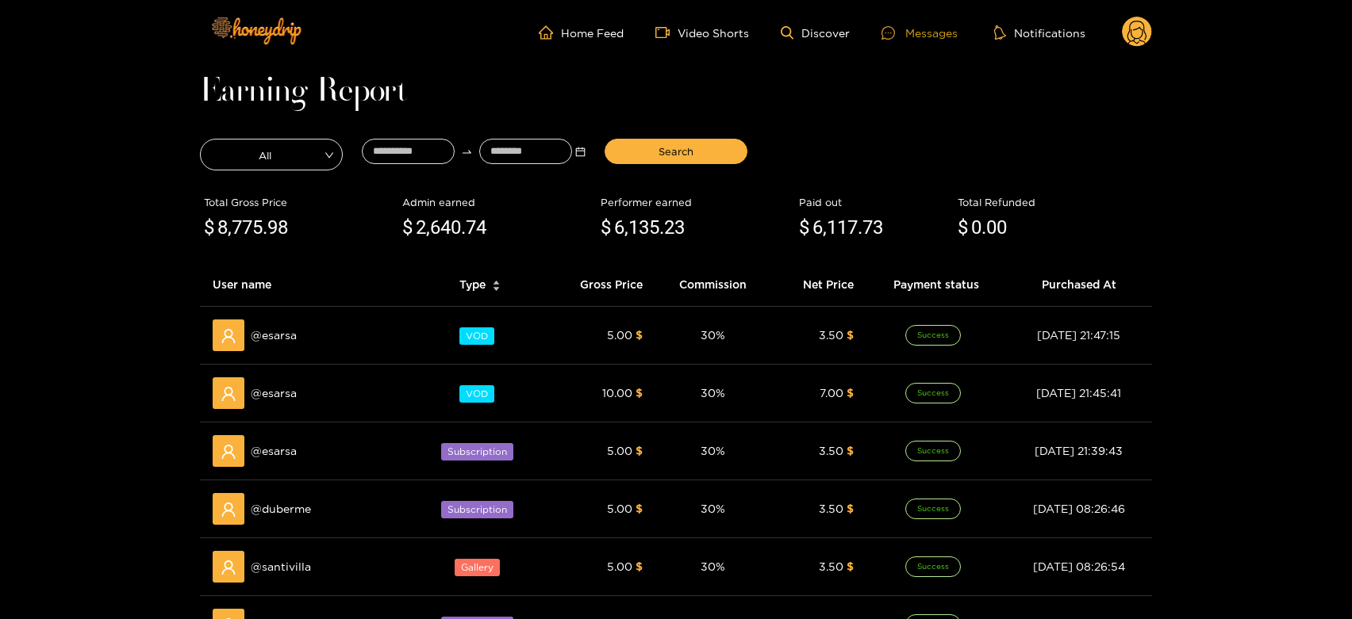
click at [899, 27] on div at bounding box center [893, 32] width 24 height 13
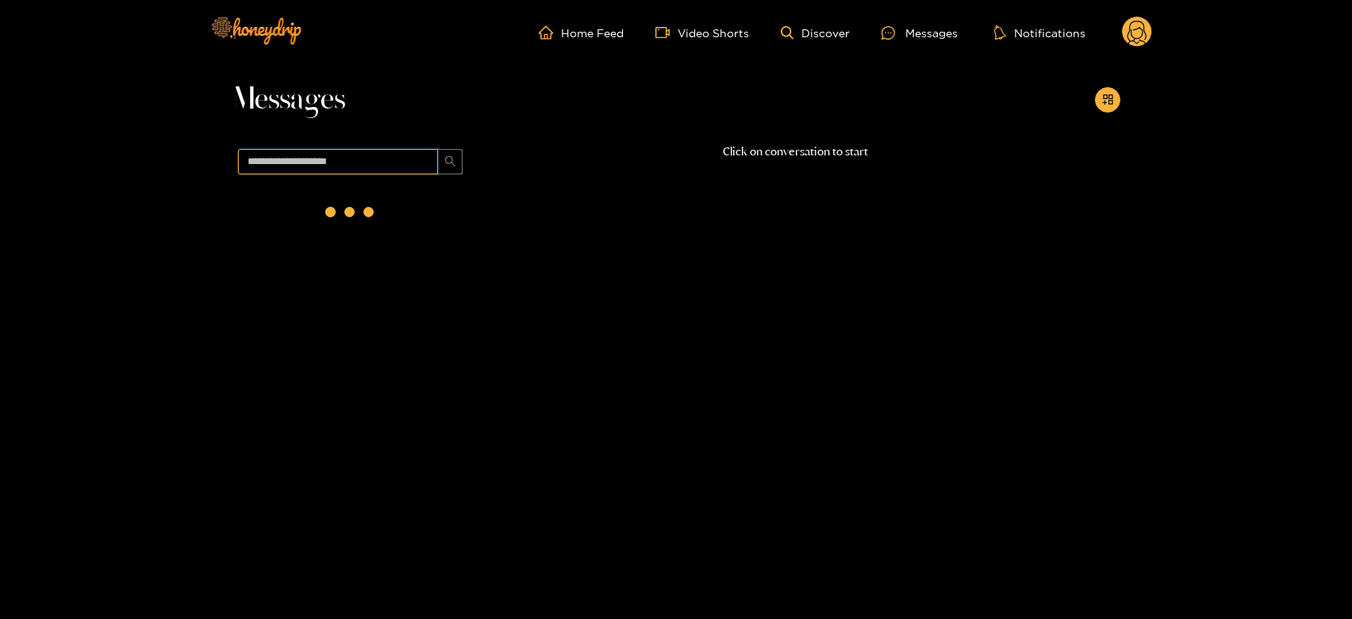
click at [306, 155] on input "text" at bounding box center [338, 161] width 200 height 25
paste input "**********"
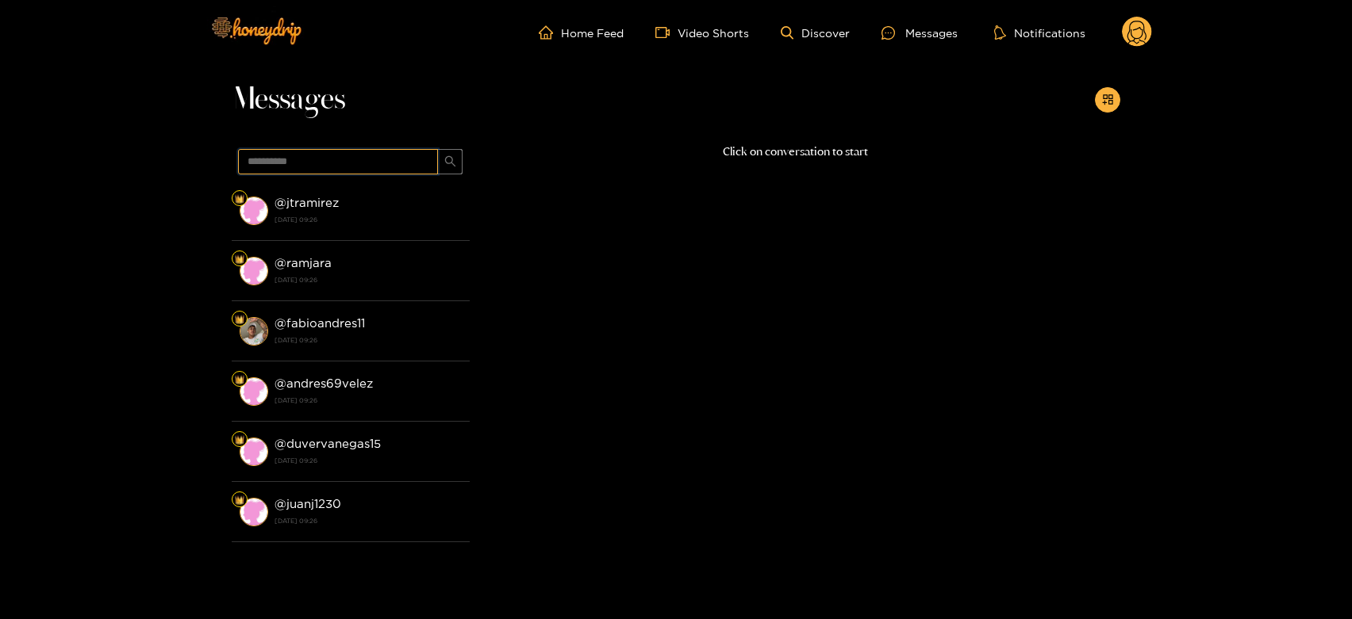
type input "**********"
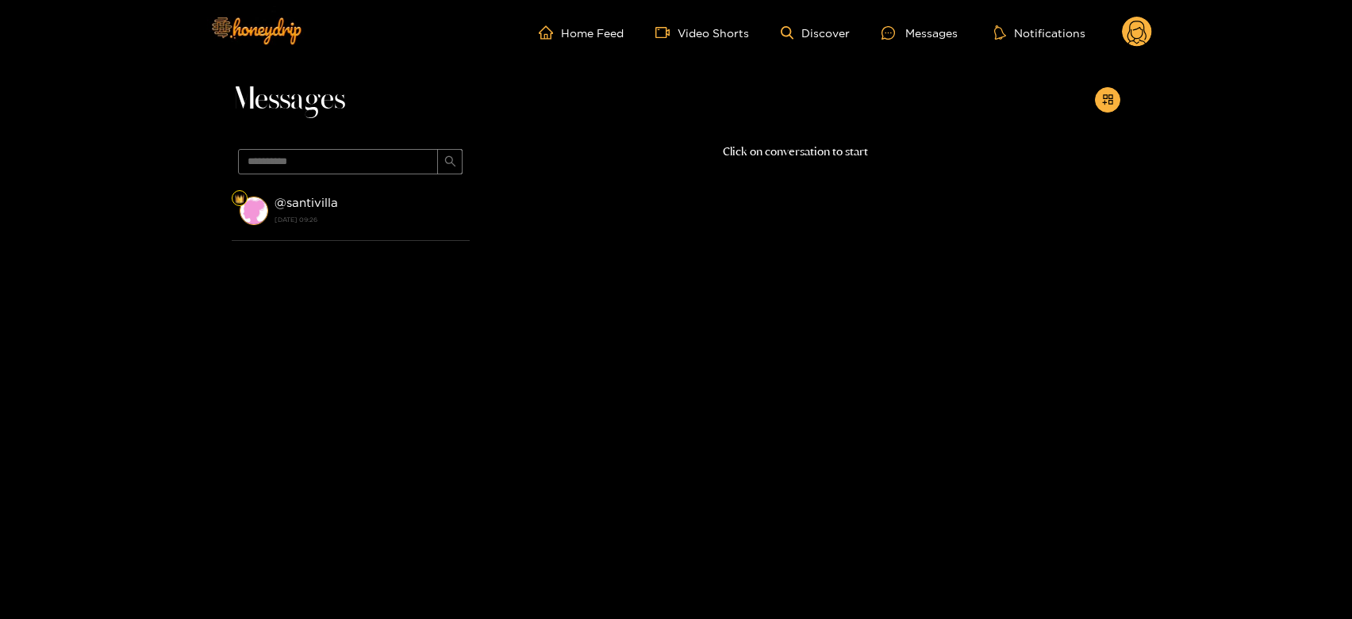
click at [305, 194] on div "@ santivilla [DATE] 09:26" at bounding box center [367, 211] width 187 height 36
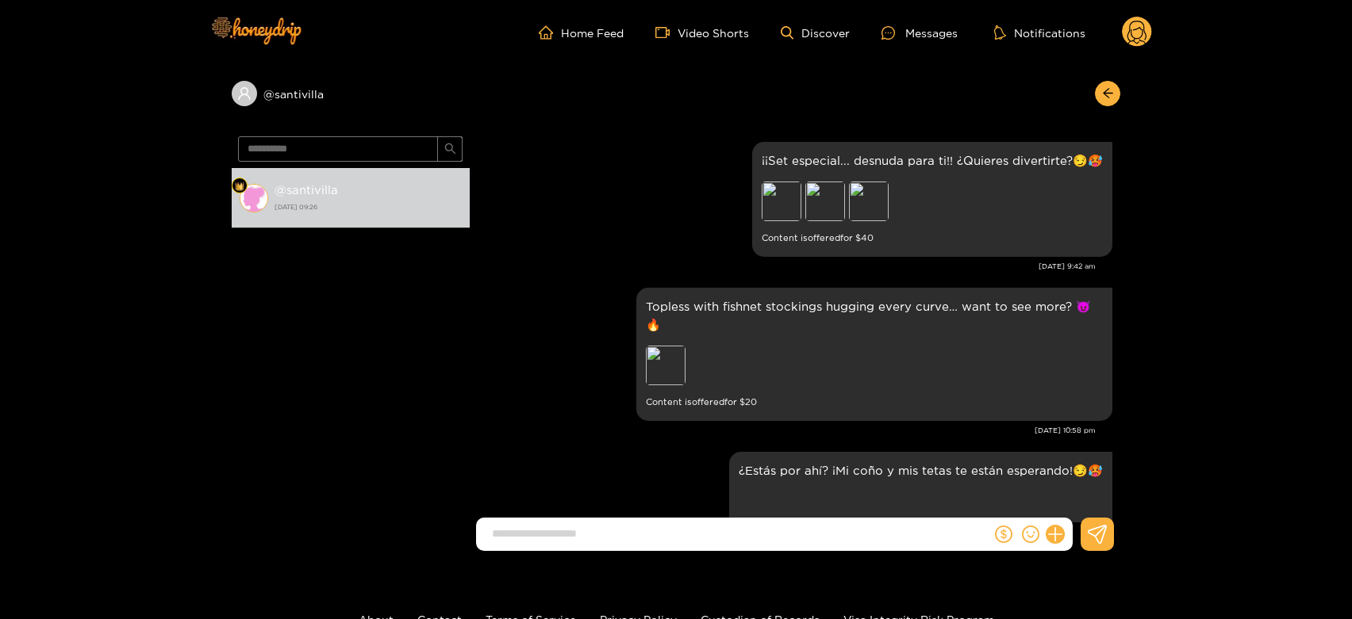
scroll to position [3361, 0]
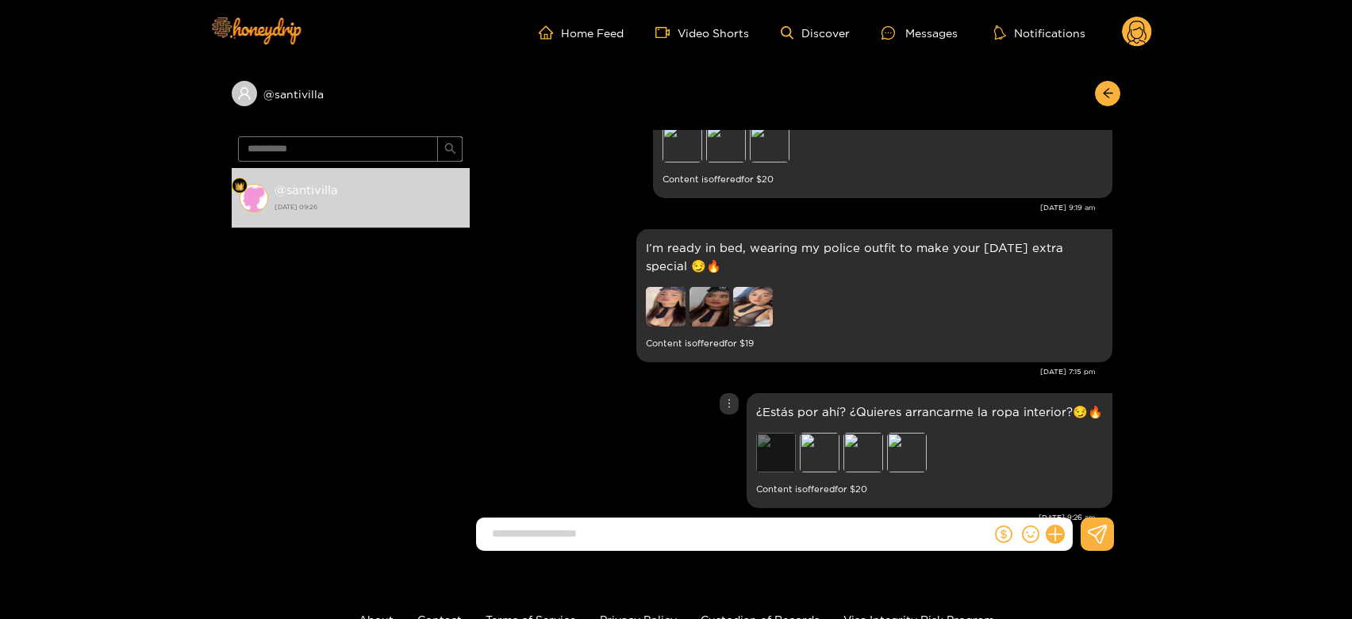
click at [785, 433] on div "Preview" at bounding box center [776, 453] width 40 height 40
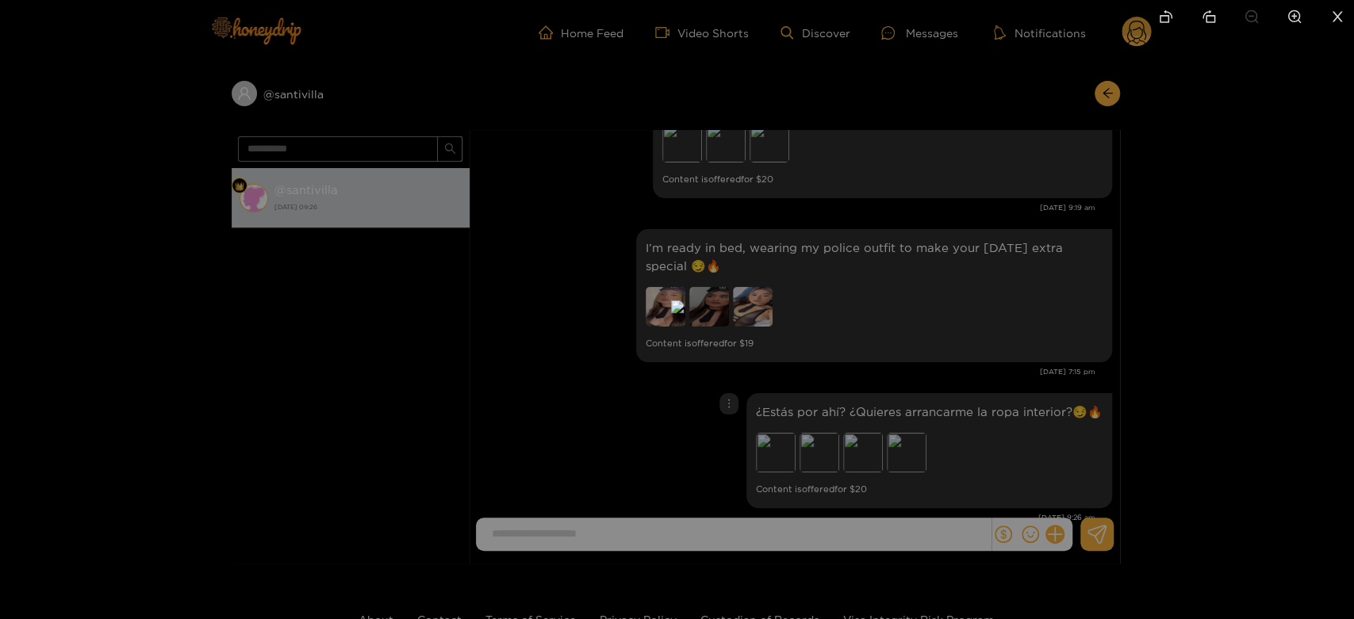
click at [929, 423] on div at bounding box center [677, 309] width 1354 height 619
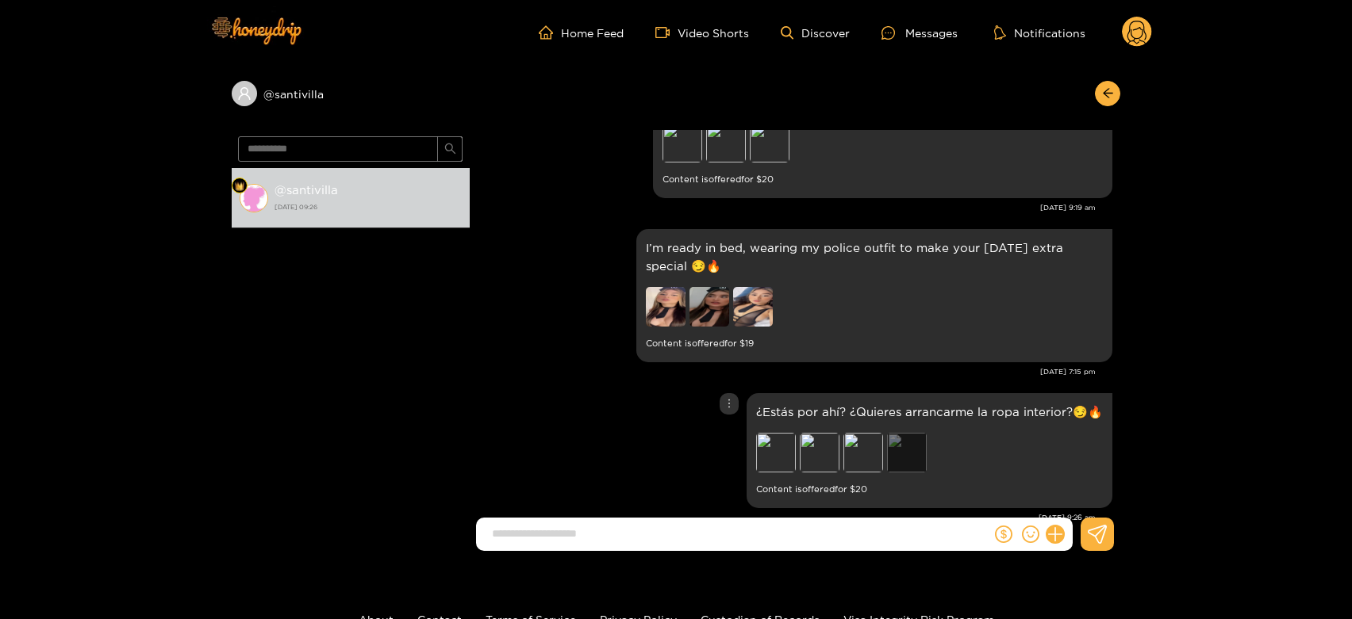
click at [919, 433] on div "Preview" at bounding box center [907, 453] width 40 height 40
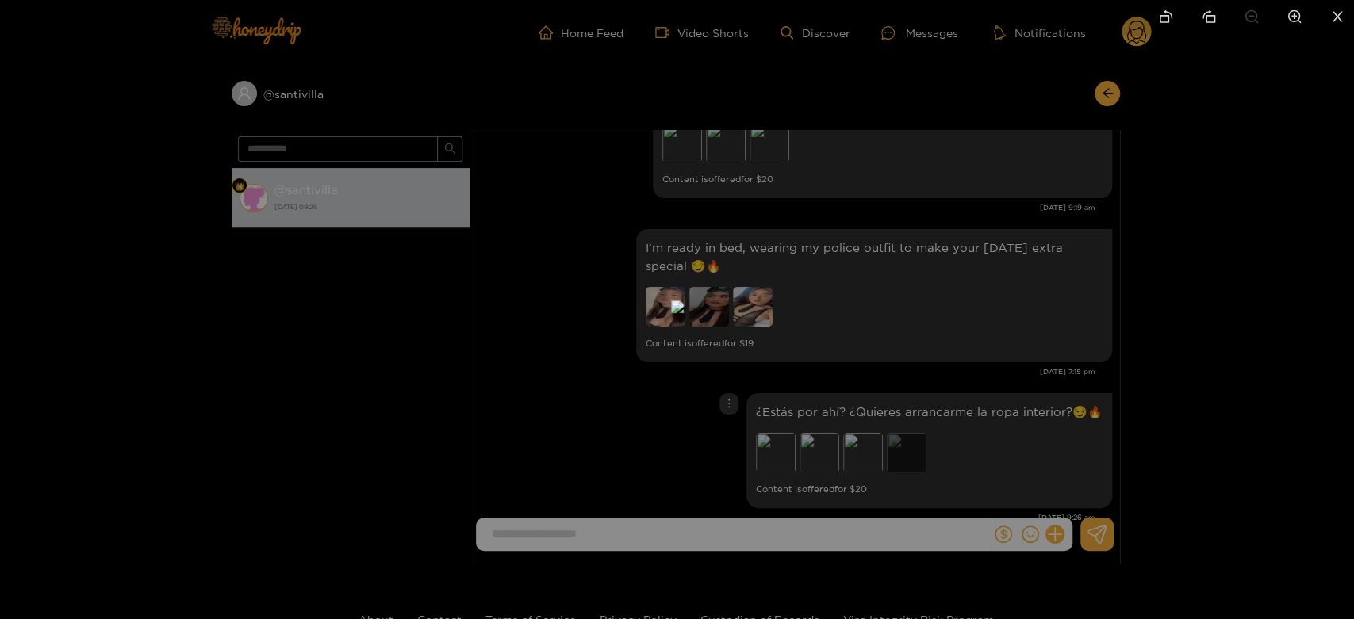
click at [919, 418] on div at bounding box center [677, 309] width 1354 height 619
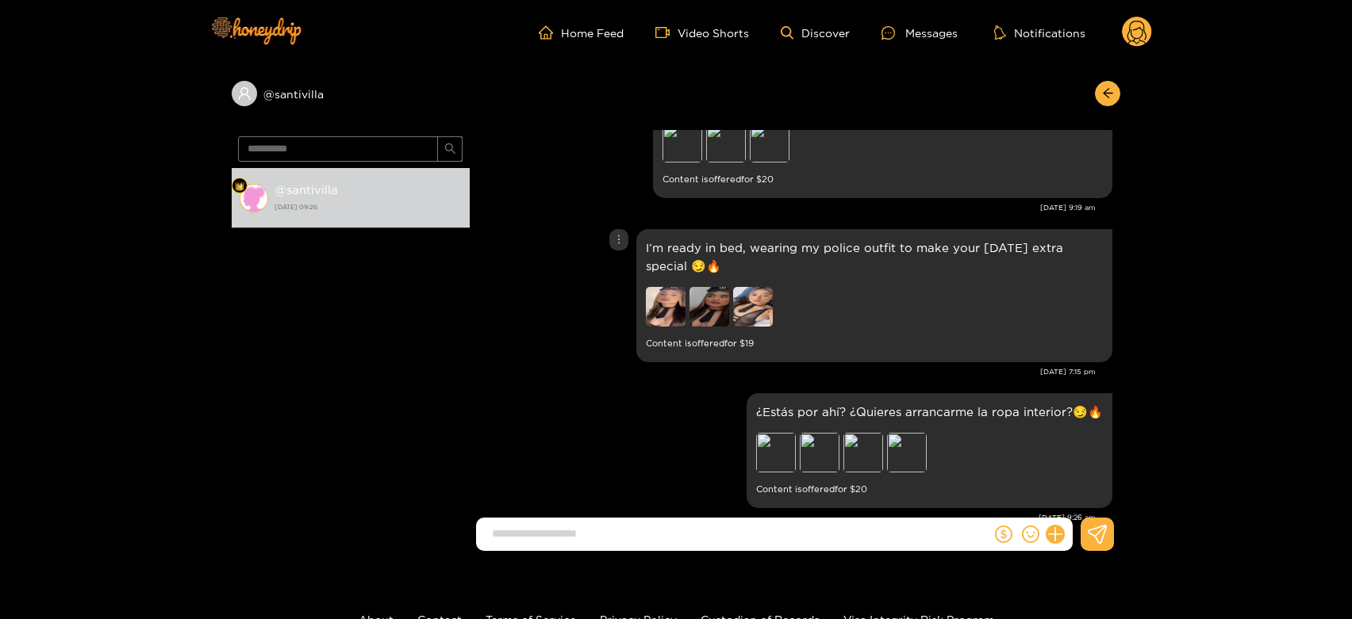
click at [751, 287] on img at bounding box center [753, 307] width 40 height 40
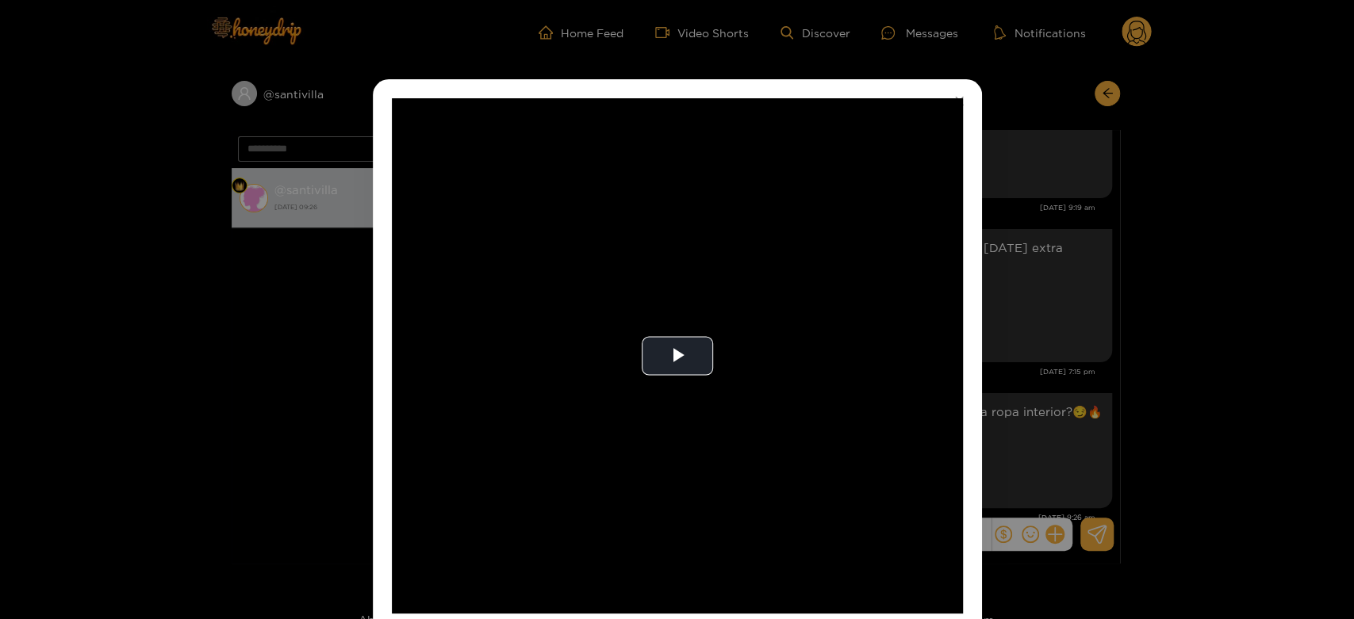
click at [751, 261] on video "Video Player" at bounding box center [677, 356] width 571 height 516
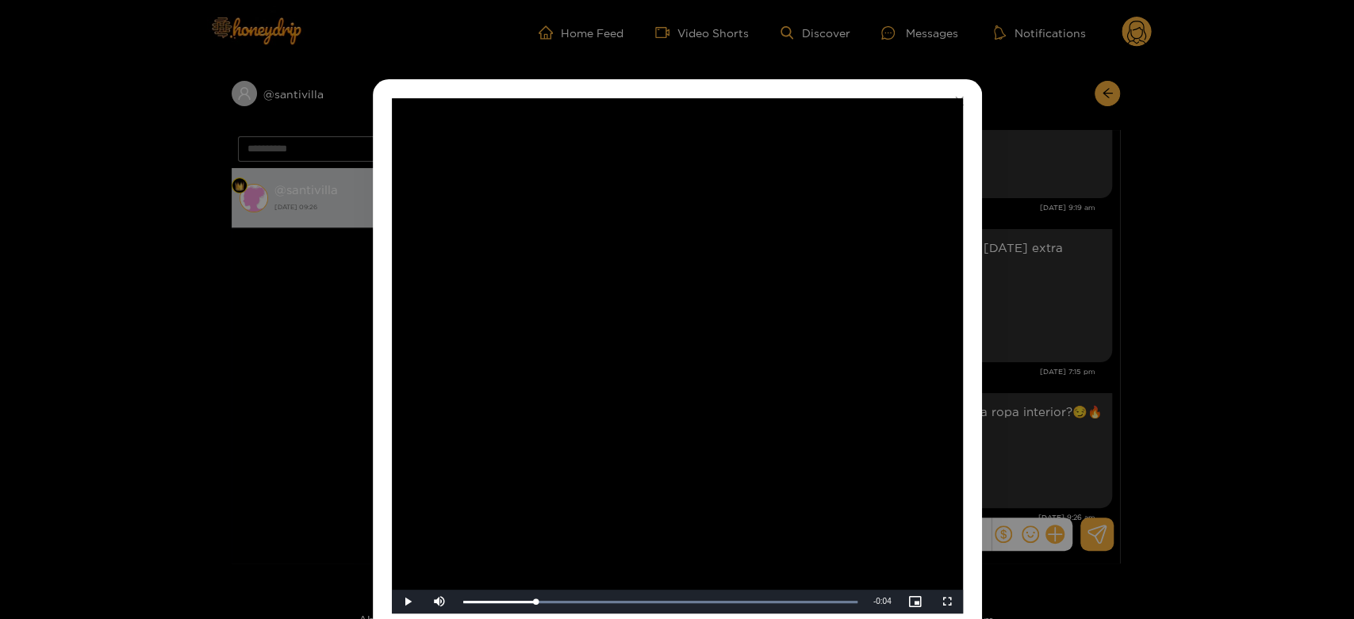
click at [1027, 350] on div "**********" at bounding box center [677, 309] width 1354 height 619
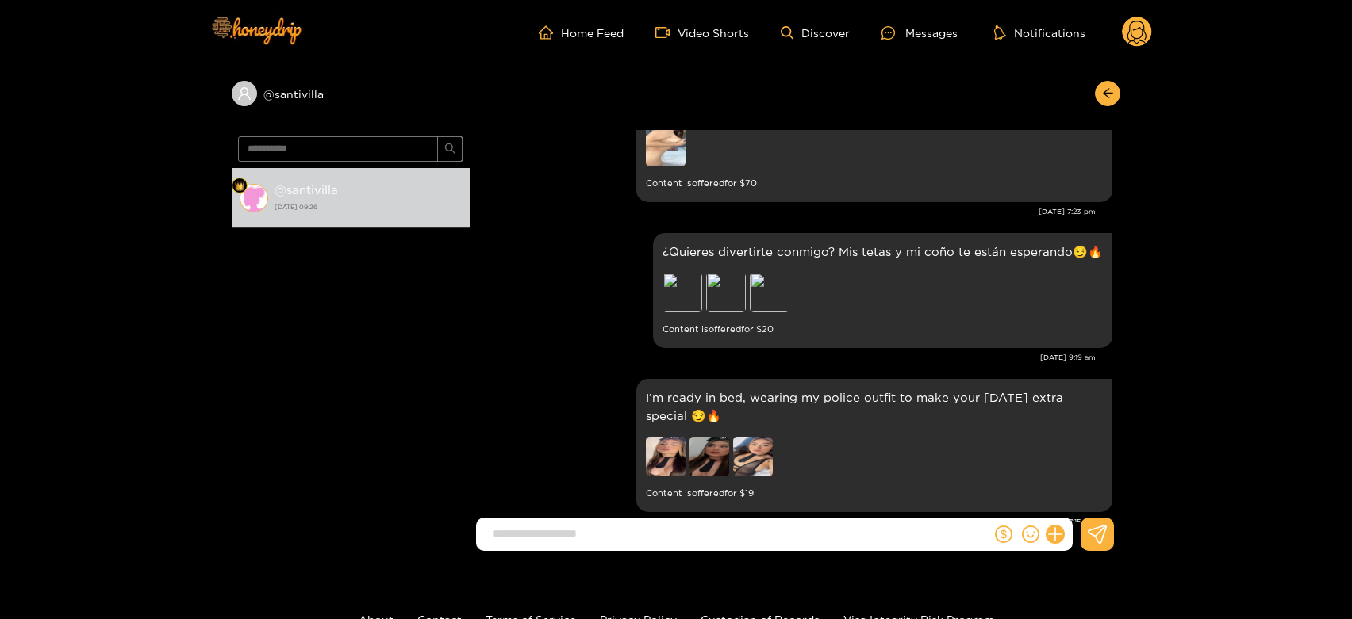
scroll to position [3097, 0]
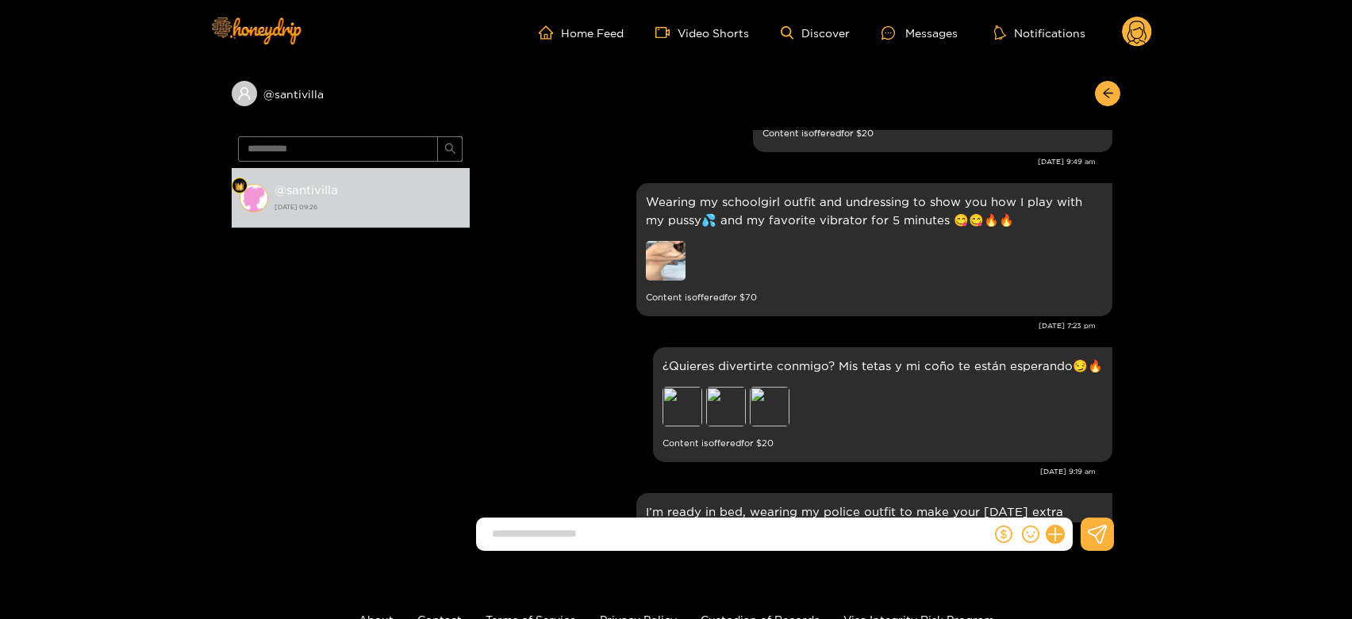
click at [1137, 37] on circle at bounding box center [1137, 32] width 30 height 30
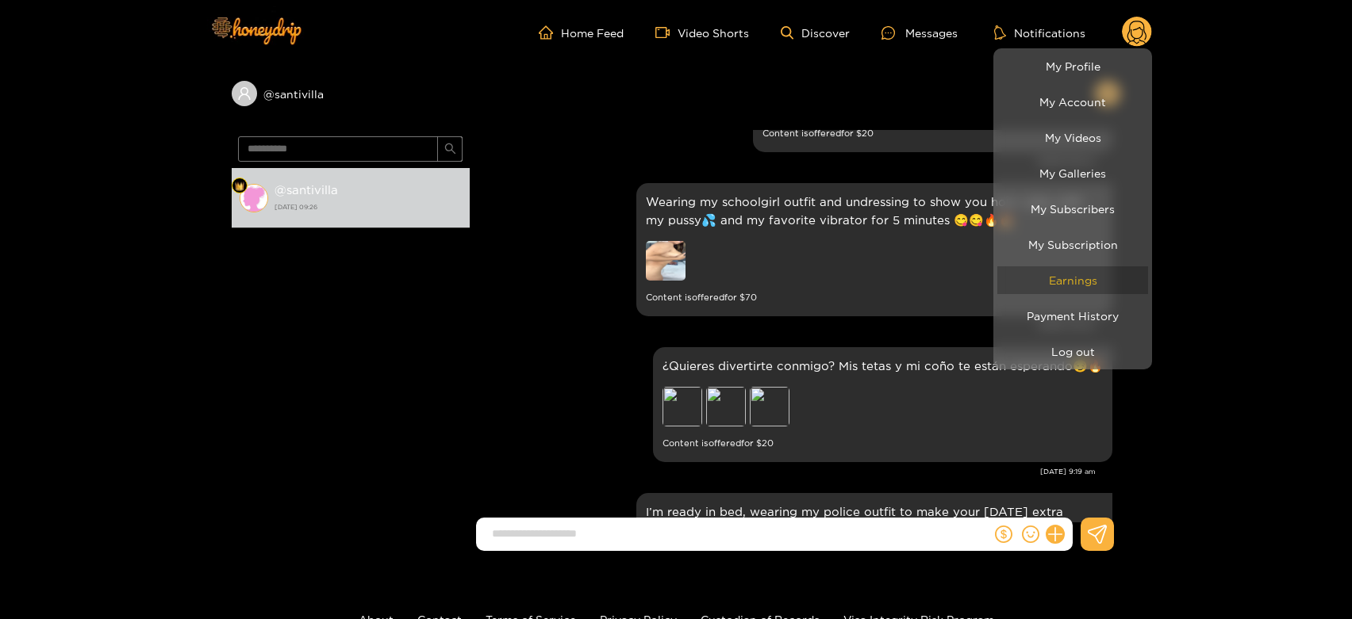
click at [1091, 279] on link "Earnings" at bounding box center [1072, 281] width 151 height 28
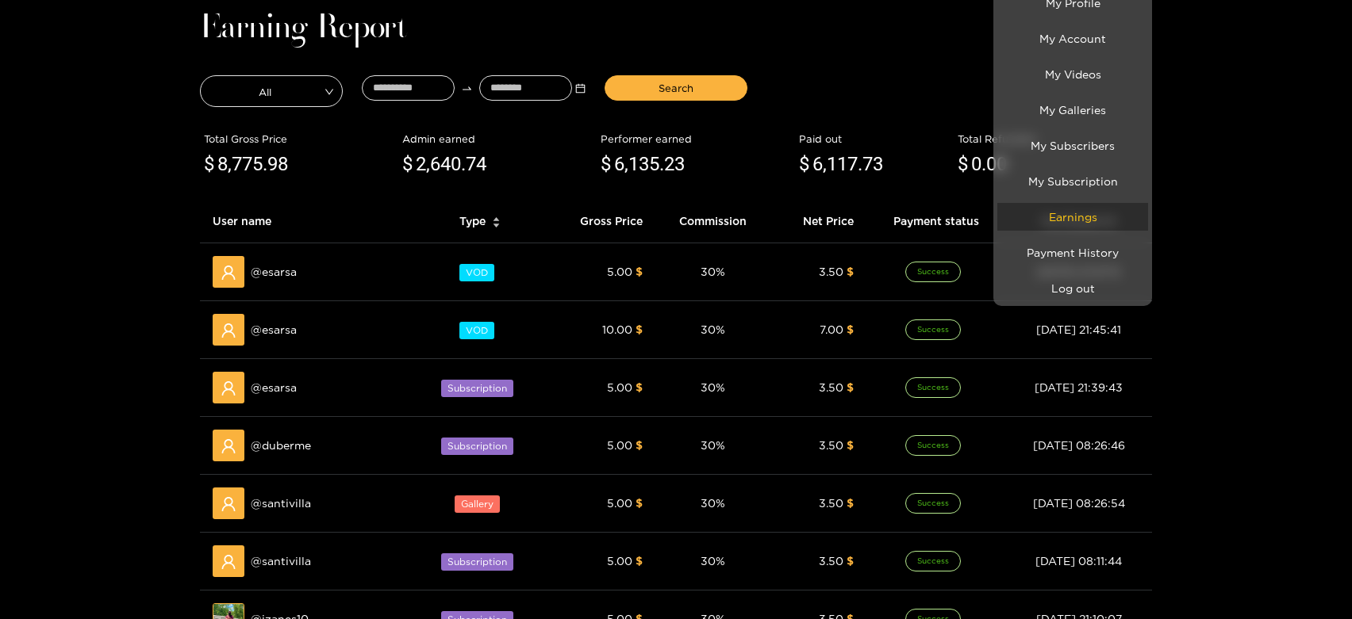
scroll to position [88, 0]
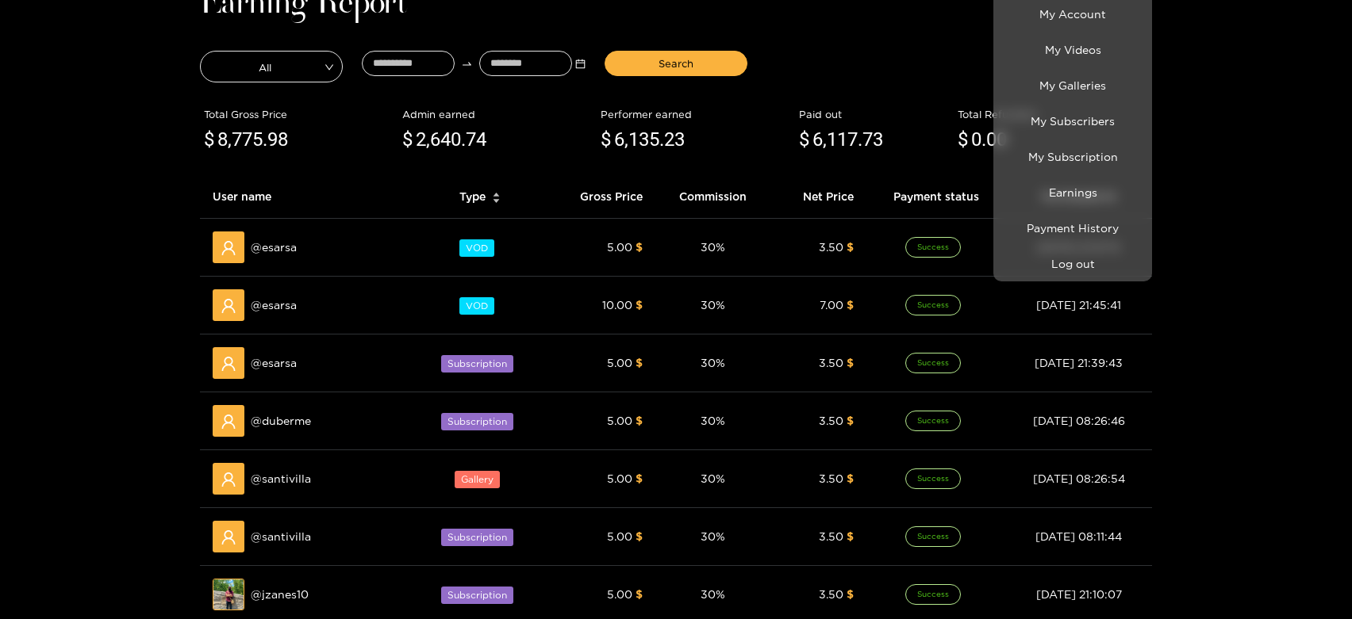
click at [278, 294] on div at bounding box center [676, 309] width 1352 height 619
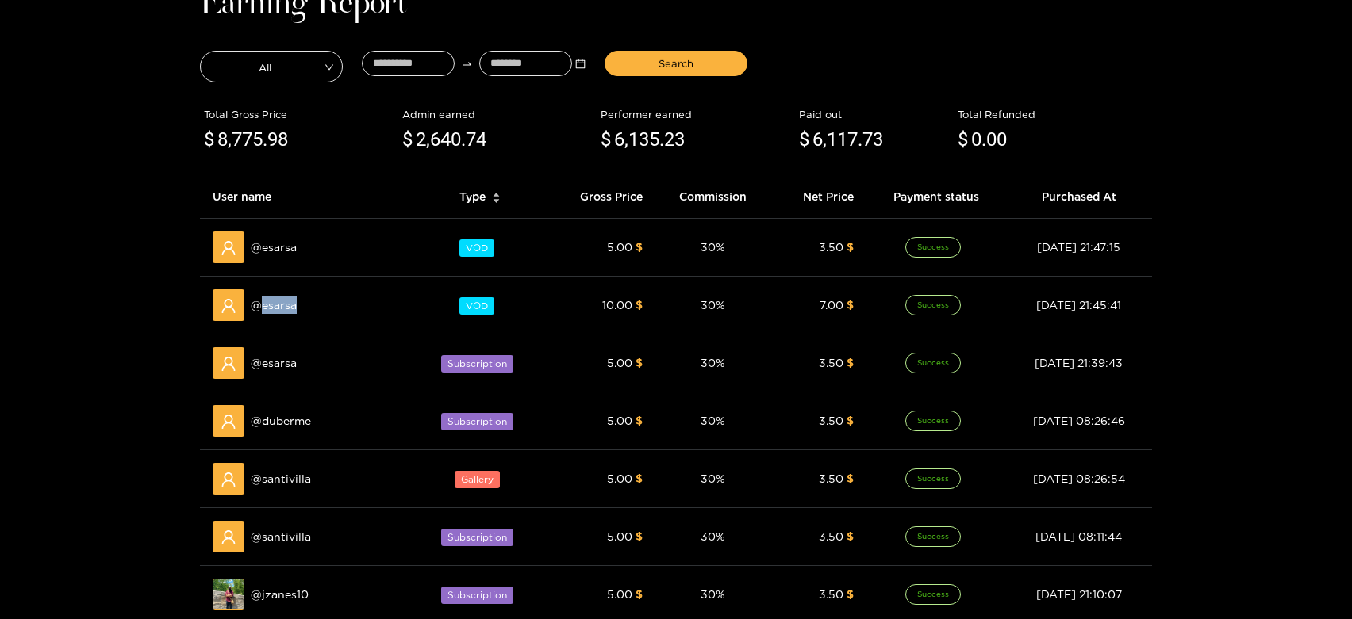
click at [278, 294] on div "@ esarsa" at bounding box center [308, 306] width 190 height 32
copy span "esarsa"
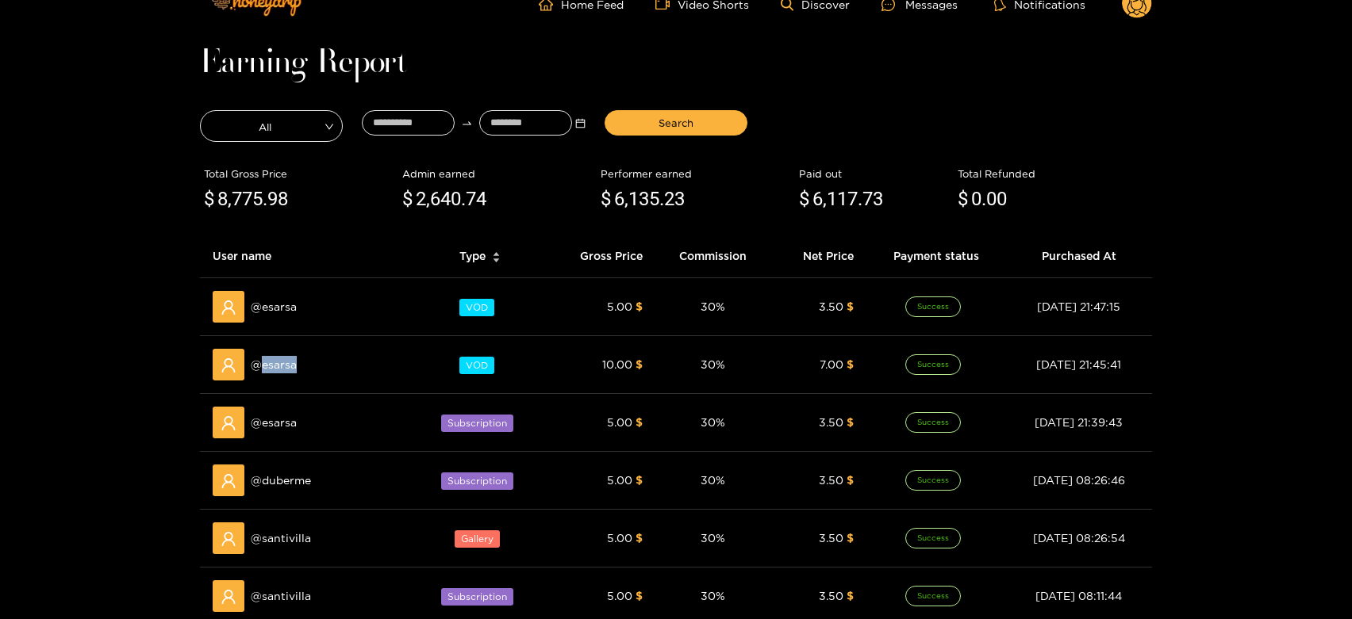
scroll to position [0, 0]
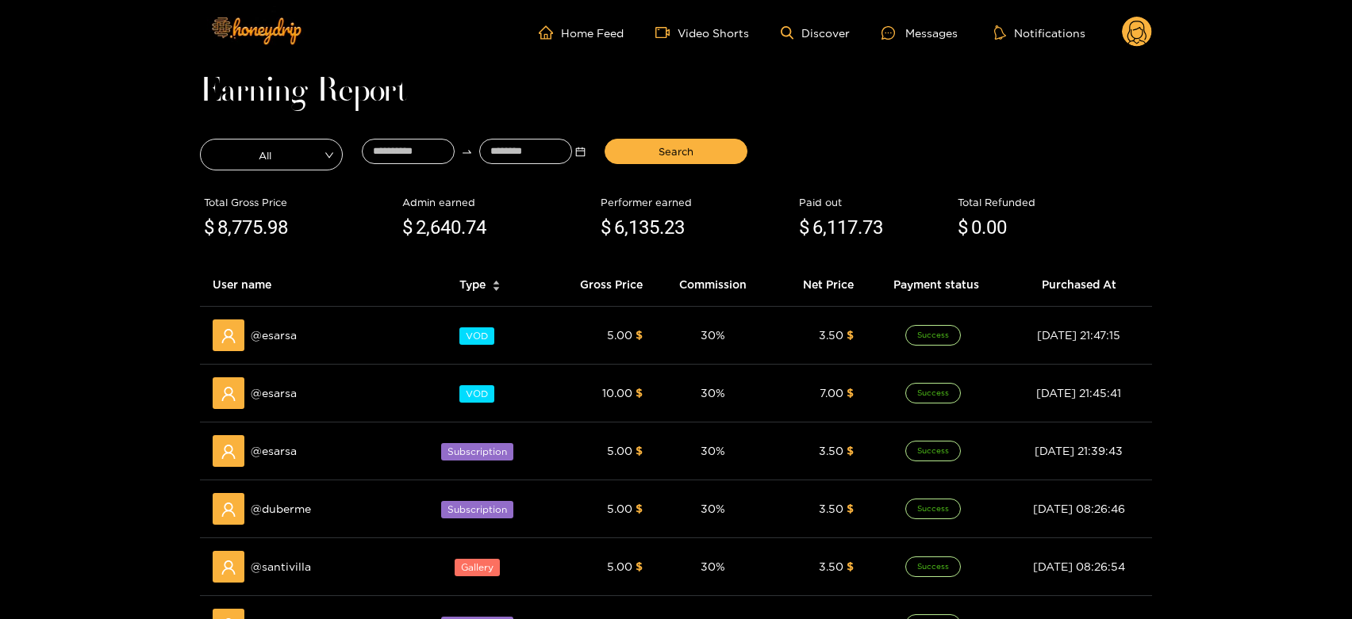
drag, startPoint x: 923, startPoint y: 35, endPoint x: 851, endPoint y: 46, distance: 73.0
click at [920, 34] on div "Messages" at bounding box center [919, 33] width 76 height 18
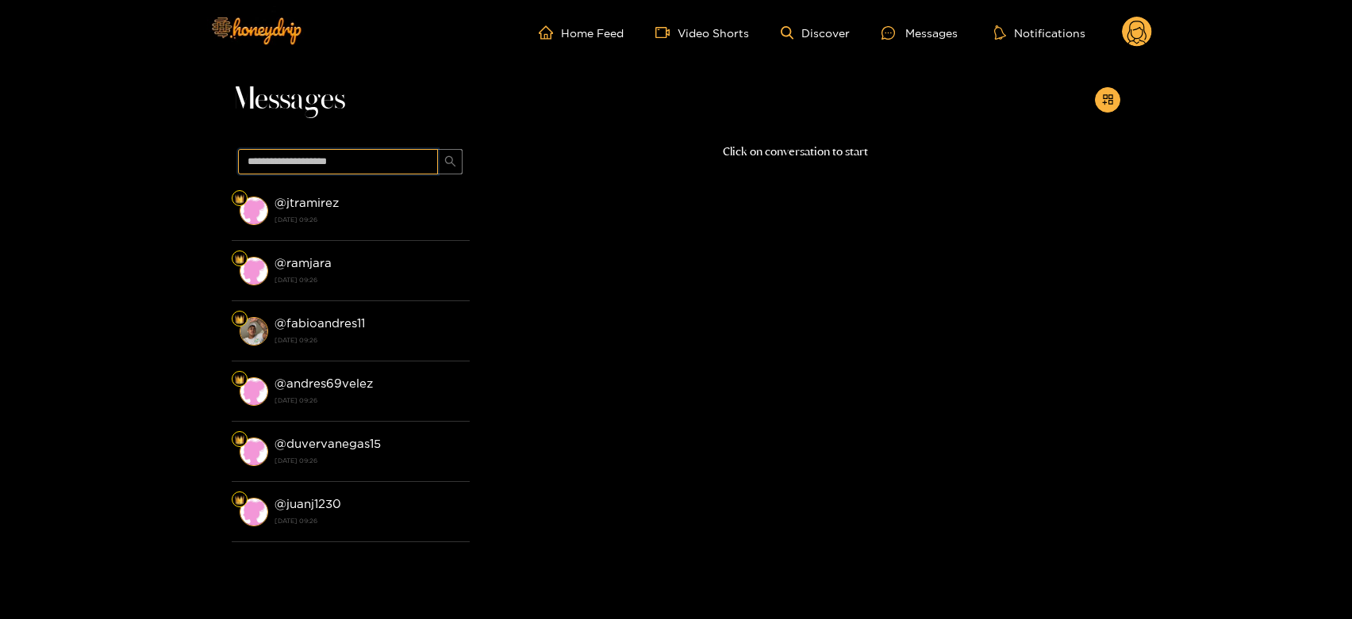
click at [337, 155] on input "text" at bounding box center [338, 161] width 200 height 25
paste input "******"
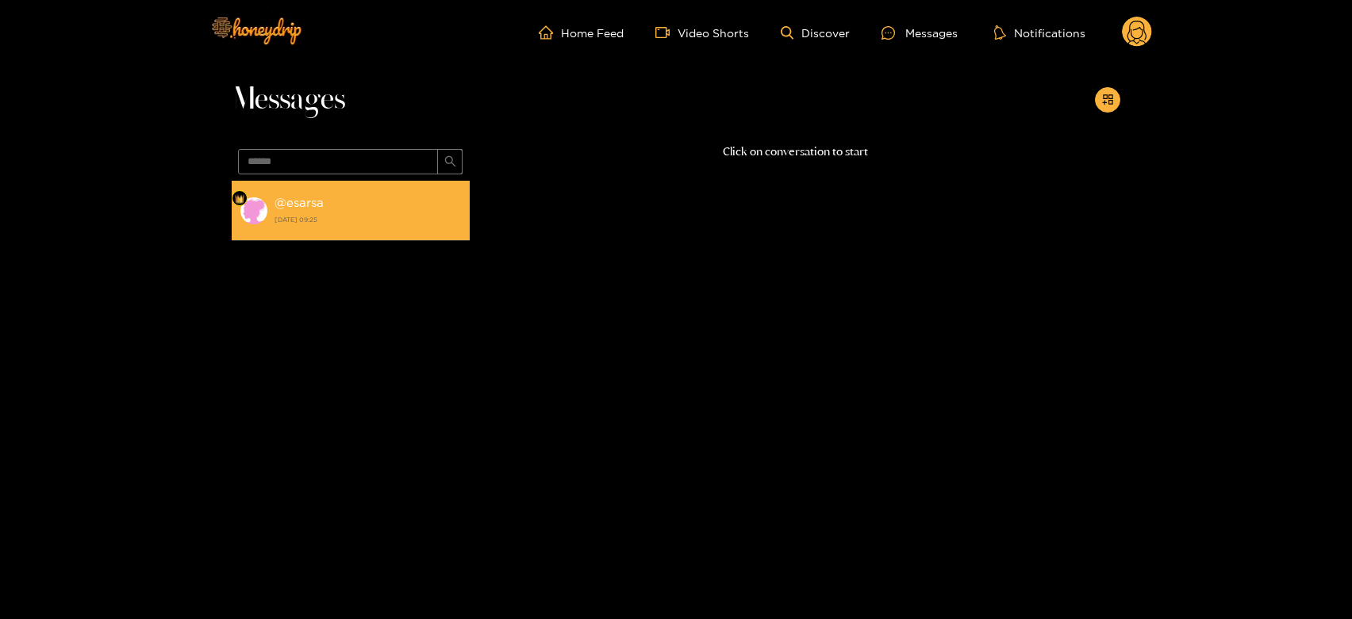
click at [339, 187] on li "@ esarsa [DATE] 09:25" at bounding box center [351, 211] width 238 height 60
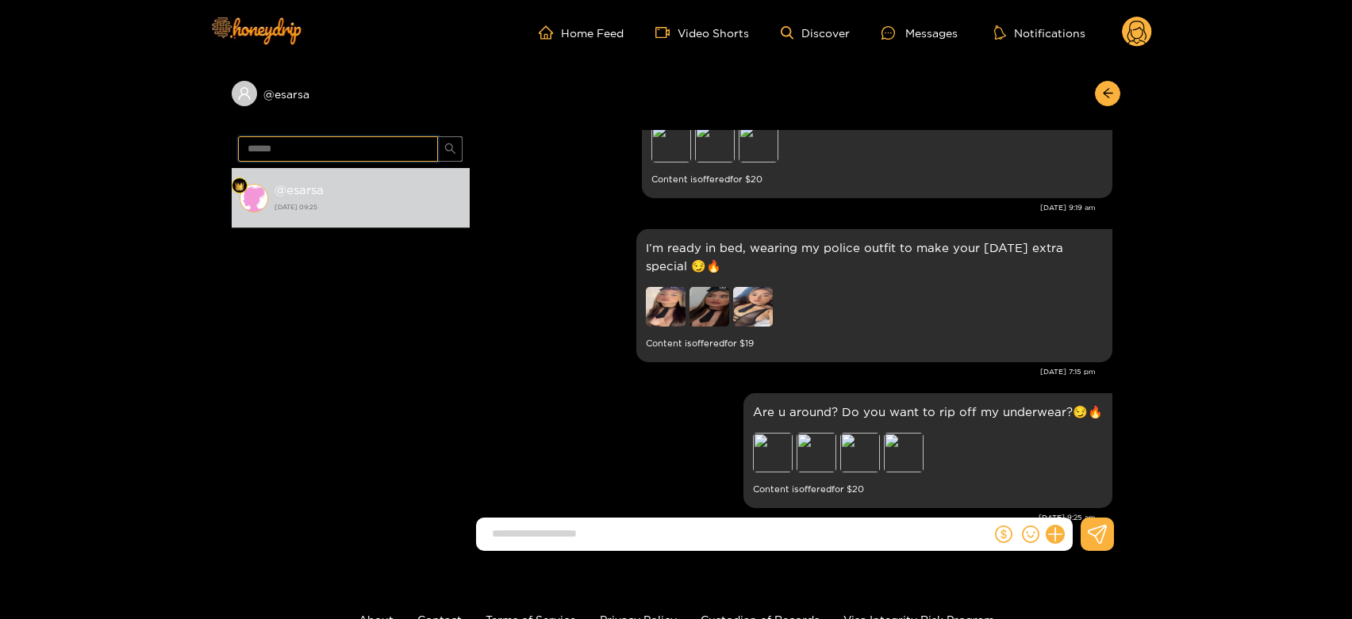
click at [376, 150] on input "******" at bounding box center [338, 148] width 200 height 25
paste input "****"
type input "**********"
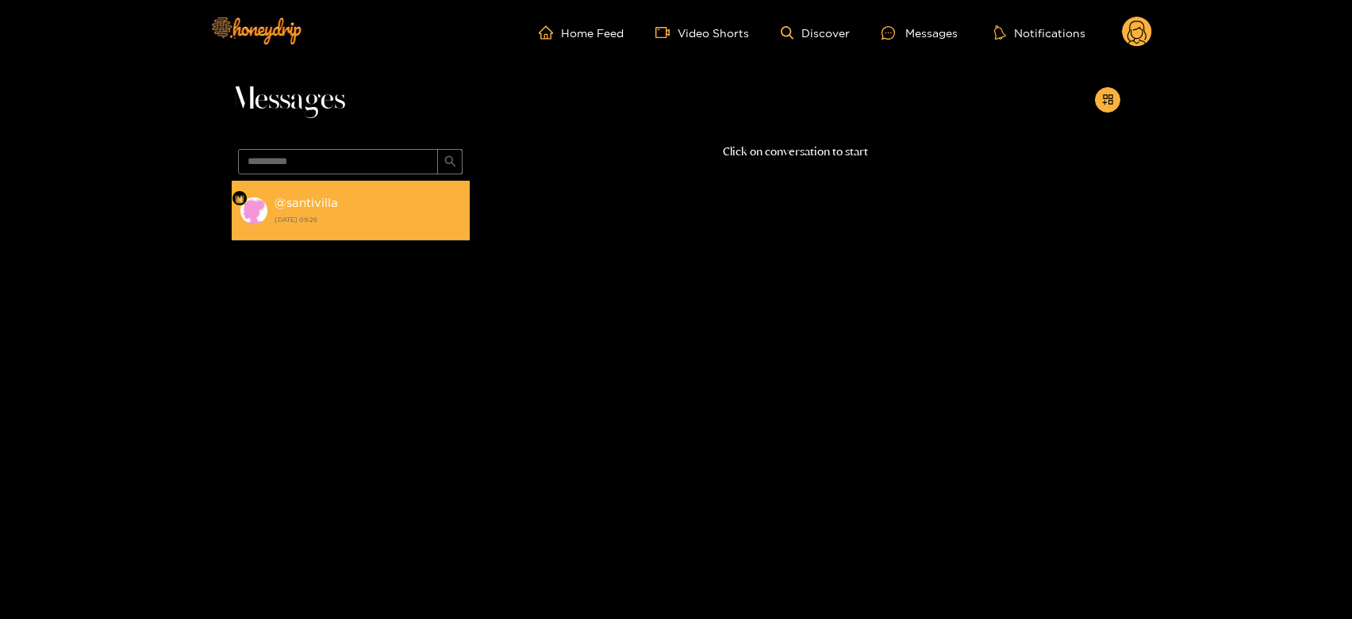
click at [414, 195] on div "@ santivilla [DATE] 09:26" at bounding box center [367, 211] width 187 height 36
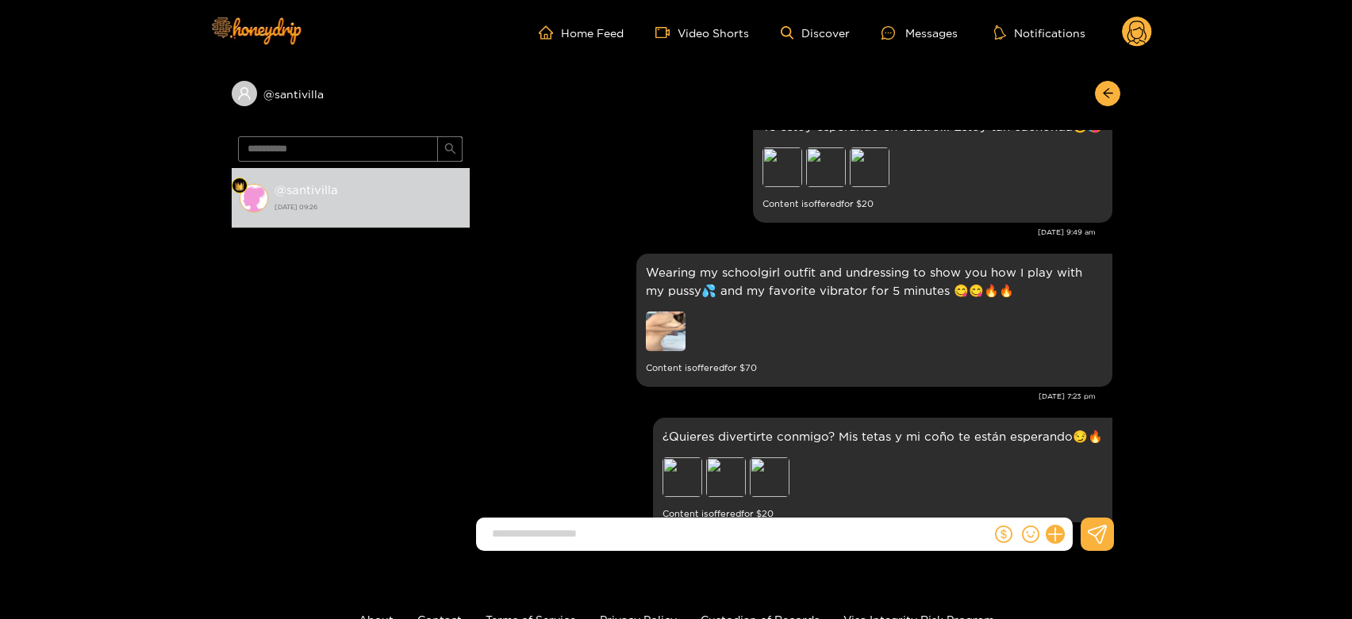
scroll to position [2920, 0]
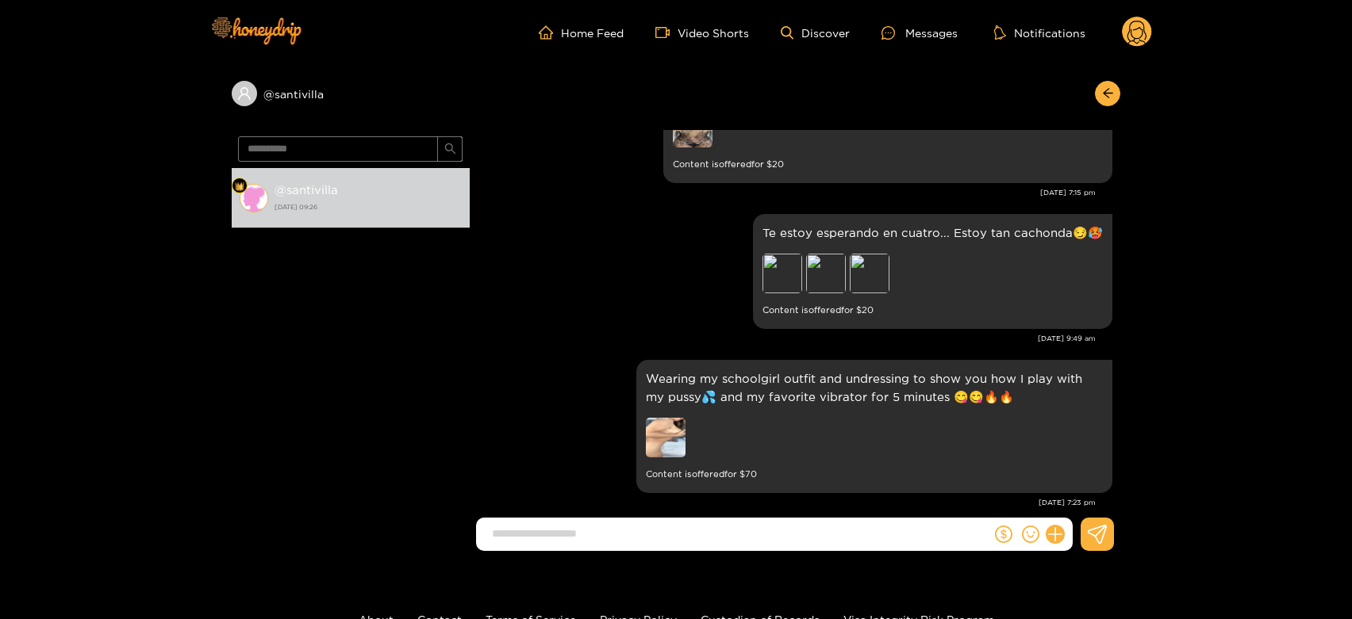
click at [1135, 29] on icon at bounding box center [1136, 35] width 19 height 28
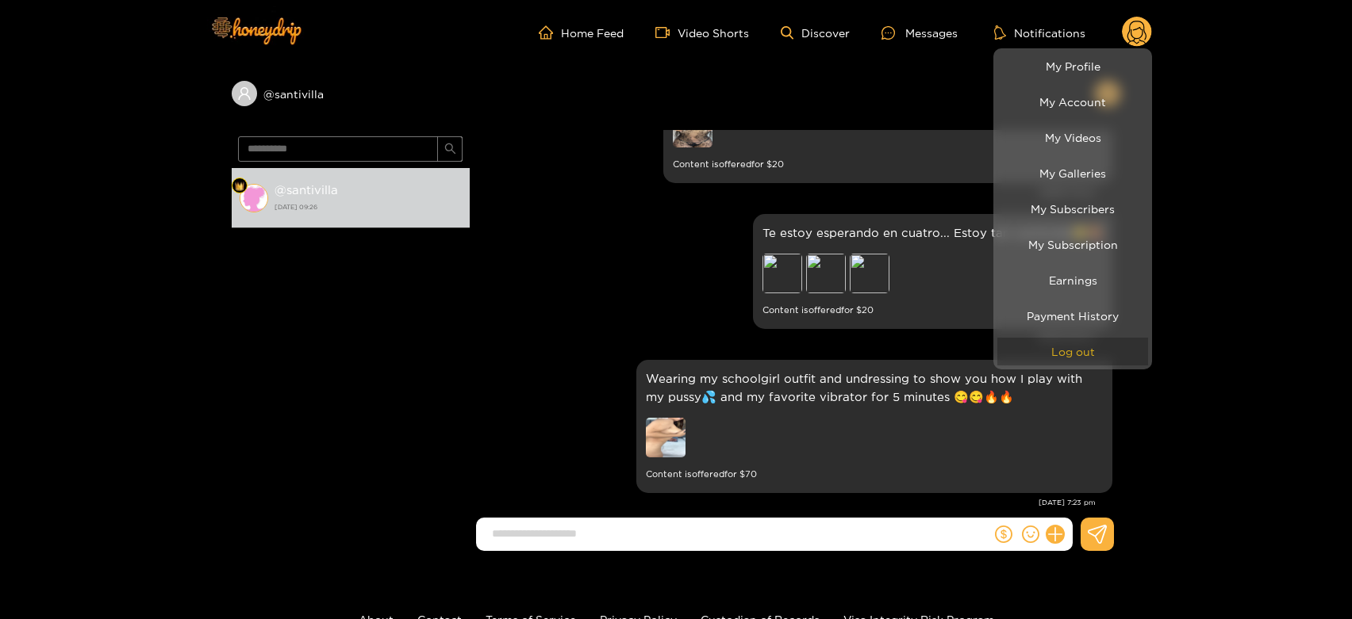
click at [1111, 343] on button "Log out" at bounding box center [1072, 352] width 151 height 28
